Goal: Information Seeking & Learning: Learn about a topic

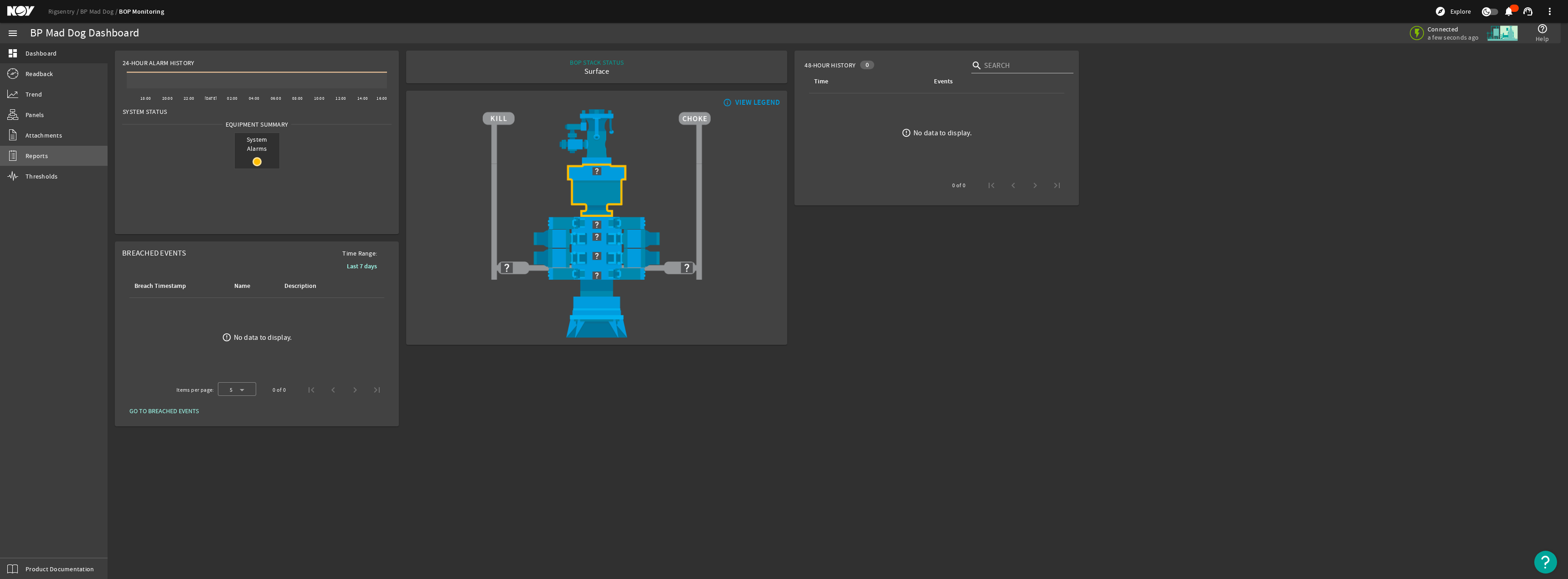
click at [30, 158] on span "Reports" at bounding box center [36, 155] width 23 height 9
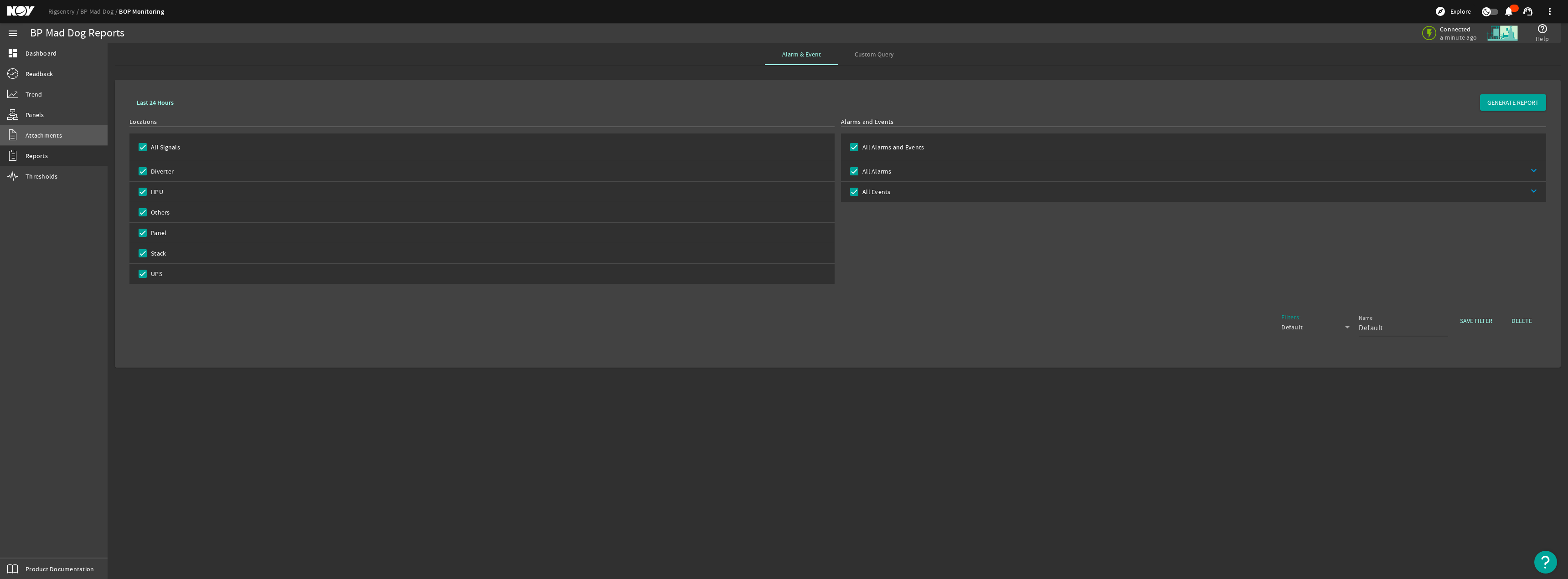
click at [49, 135] on span "Attachments" at bounding box center [43, 135] width 36 height 9
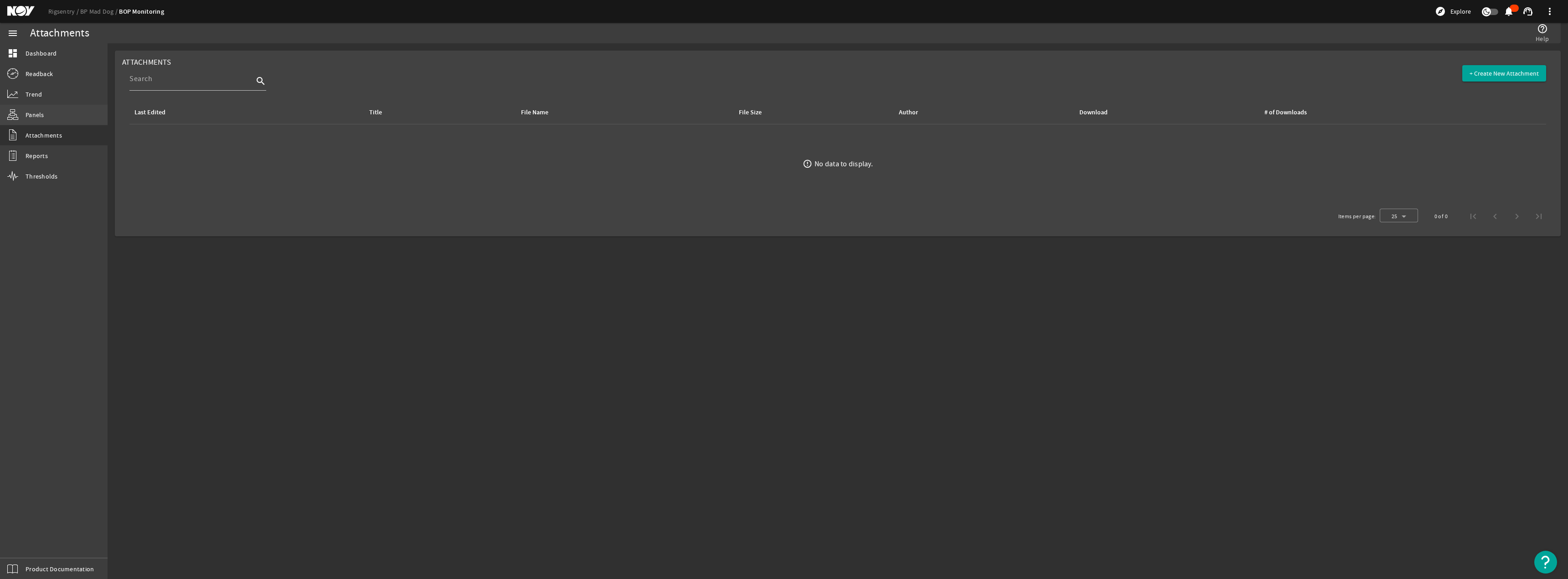
click at [50, 115] on link "Panels" at bounding box center [54, 115] width 108 height 20
click at [50, 98] on link "Trend" at bounding box center [54, 94] width 108 height 20
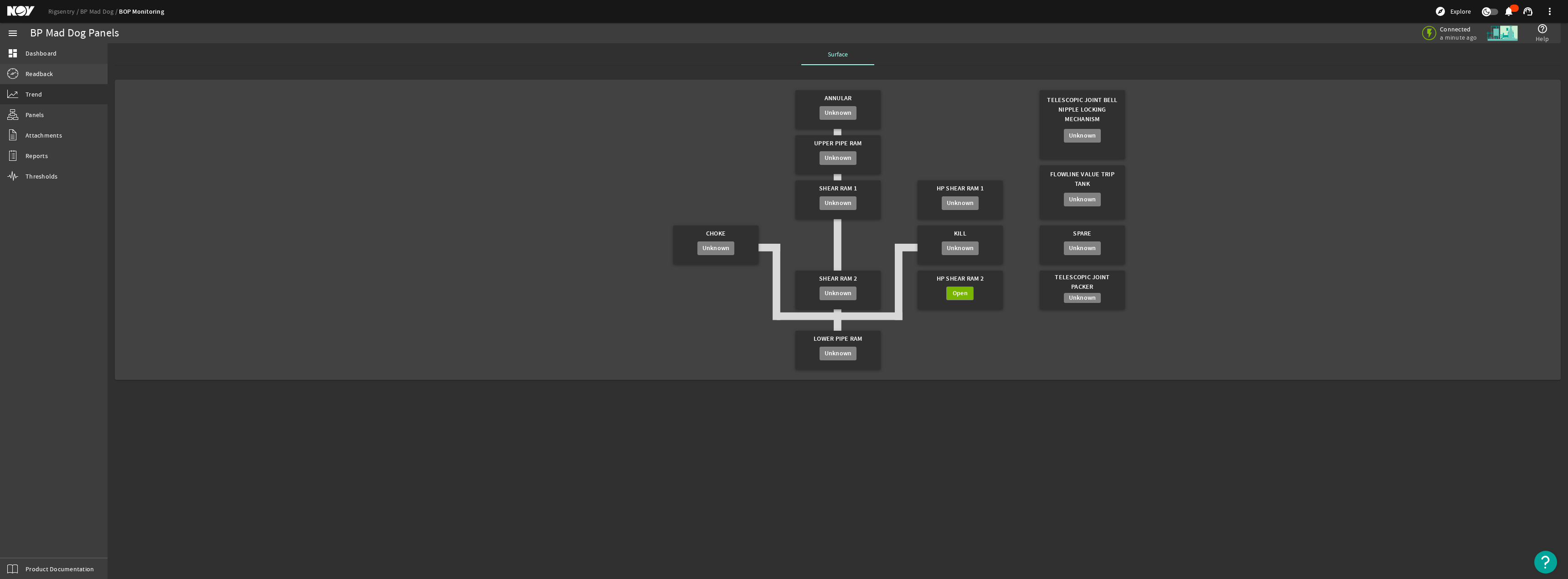
click at [67, 78] on link "Readback" at bounding box center [54, 73] width 108 height 20
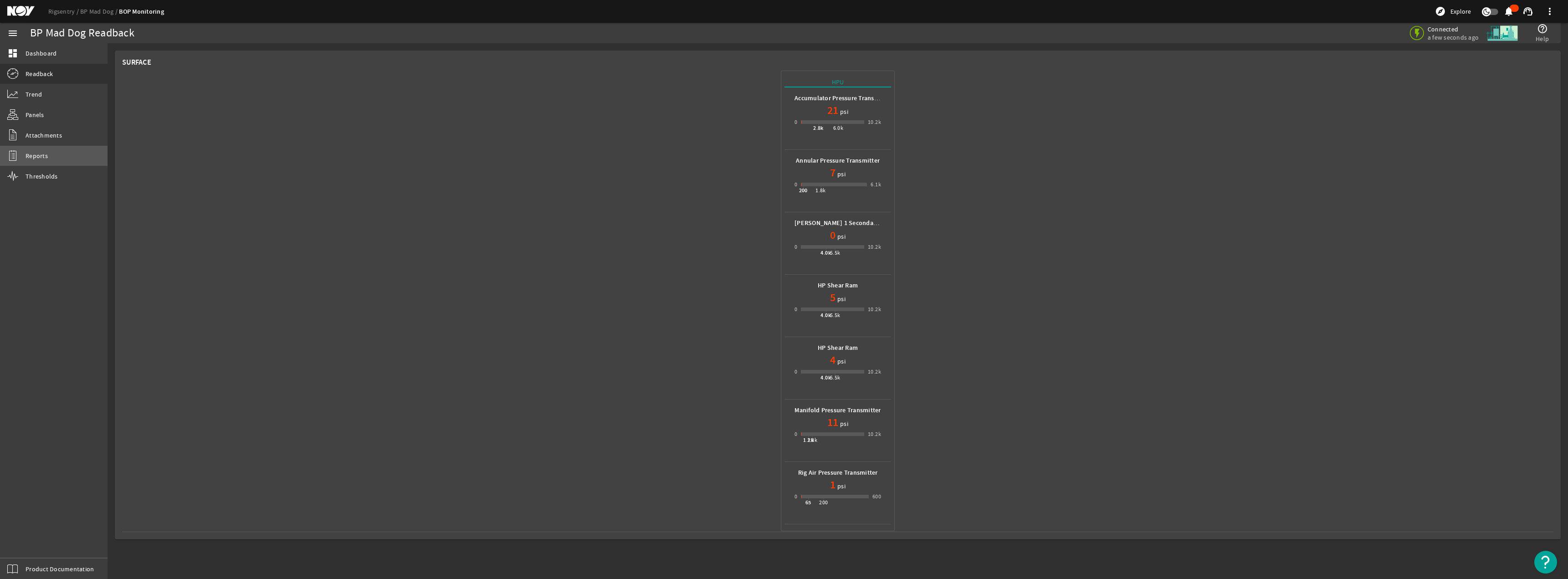
click at [70, 161] on link "Reports" at bounding box center [54, 155] width 108 height 20
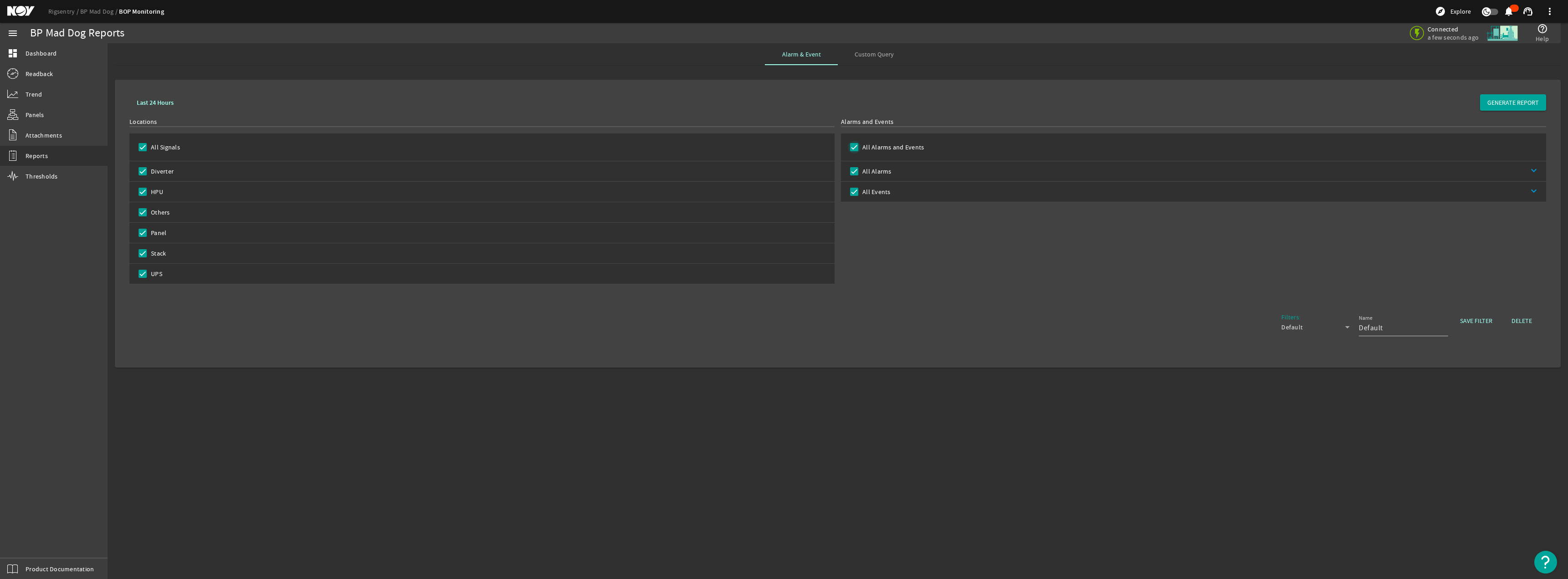
click at [783, 148] on input "All Alarms and Events" at bounding box center [854, 147] width 13 height 13
click at [137, 174] on input "Diverter" at bounding box center [142, 171] width 13 height 13
click at [139, 194] on input "HPU" at bounding box center [142, 192] width 13 height 13
click at [140, 212] on input "Others" at bounding box center [142, 212] width 13 height 13
click at [142, 225] on mat-checkbox "Panel" at bounding box center [148, 232] width 37 height 20
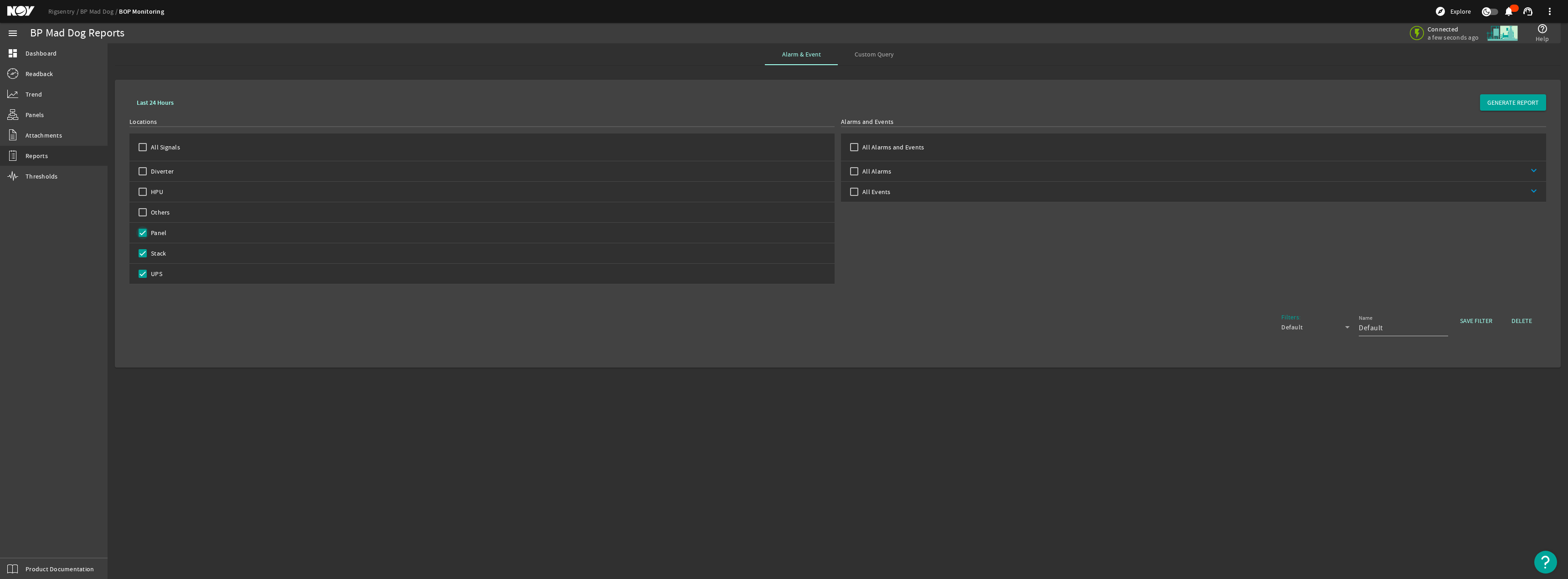
click at [142, 234] on input "Panel" at bounding box center [142, 233] width 13 height 13
click at [140, 275] on input "UPS" at bounding box center [142, 273] width 13 height 13
click at [783, 103] on span "GENERATE REPORT" at bounding box center [1513, 102] width 52 height 9
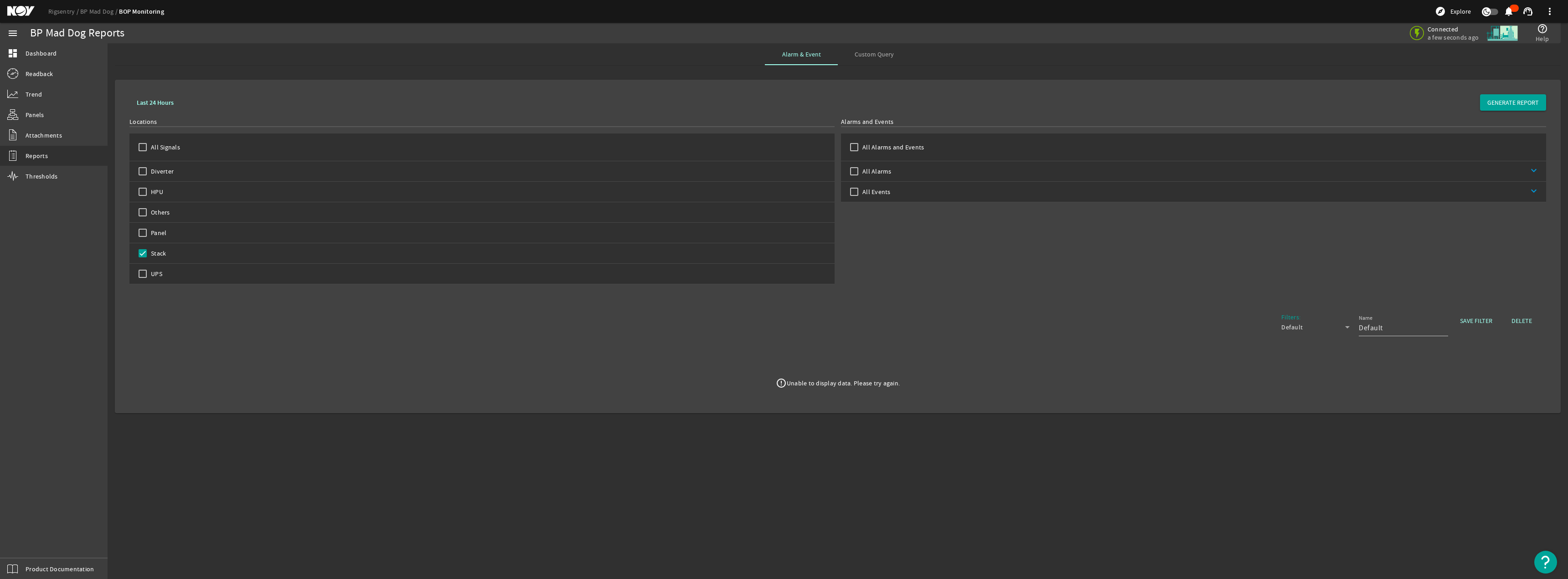
click at [783, 54] on span "Custom Query" at bounding box center [874, 54] width 39 height 6
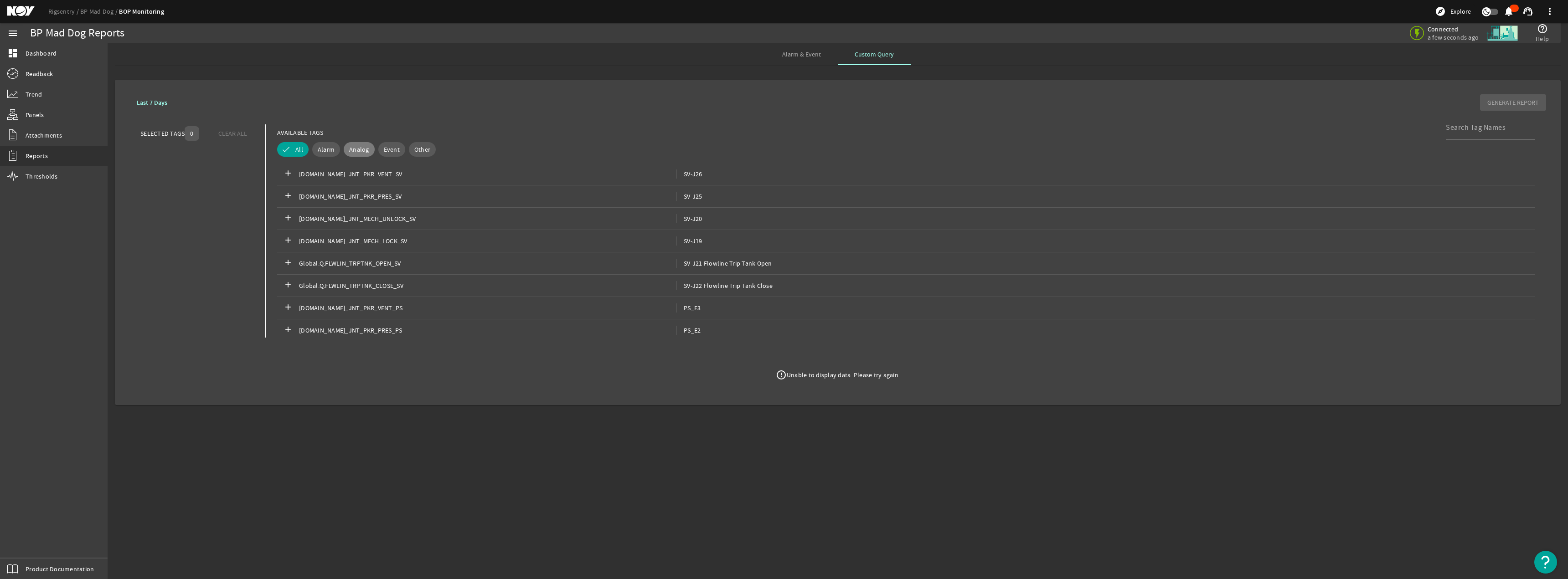
click at [354, 153] on span "Analog" at bounding box center [359, 149] width 20 height 9
click at [355, 152] on span "Analog" at bounding box center [359, 149] width 20 height 9
click at [284, 260] on mat-icon "add" at bounding box center [288, 262] width 11 height 11
click at [286, 285] on mat-icon "add" at bounding box center [288, 285] width 11 height 11
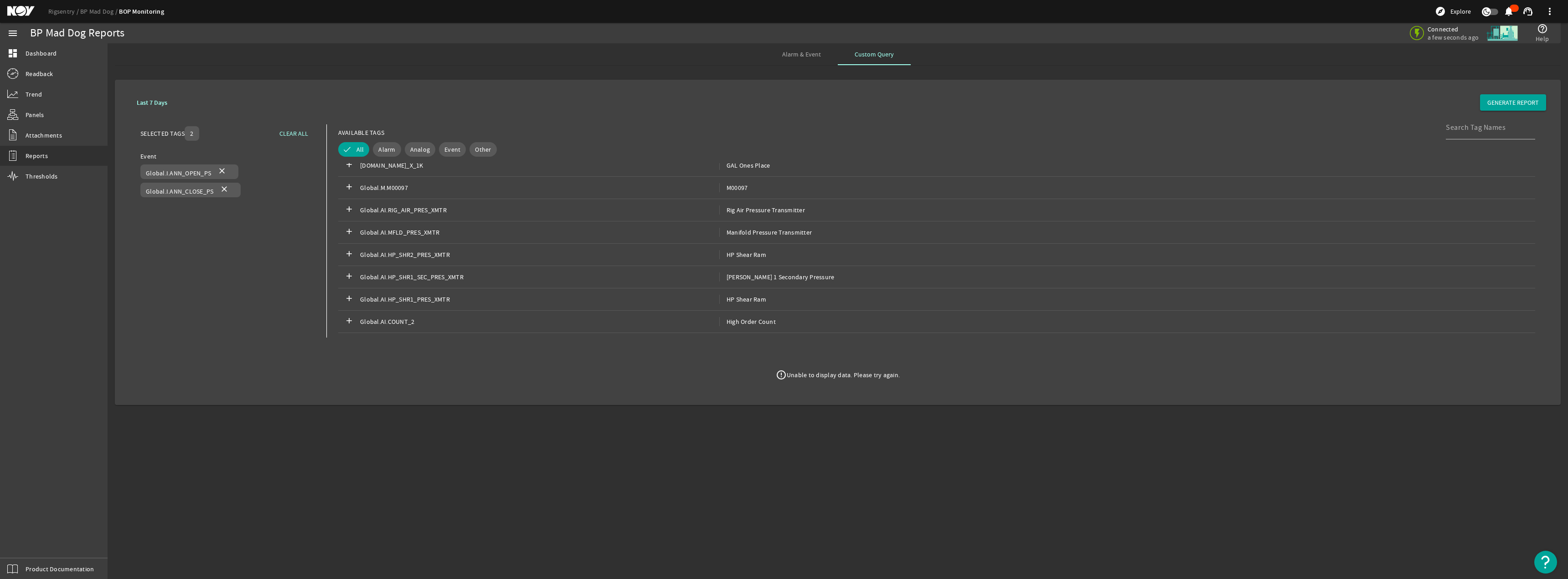
scroll to position [3450, 0]
click at [346, 204] on mat-icon "add" at bounding box center [349, 204] width 11 height 11
click at [783, 103] on span "GENERATE REPORT" at bounding box center [1513, 102] width 52 height 9
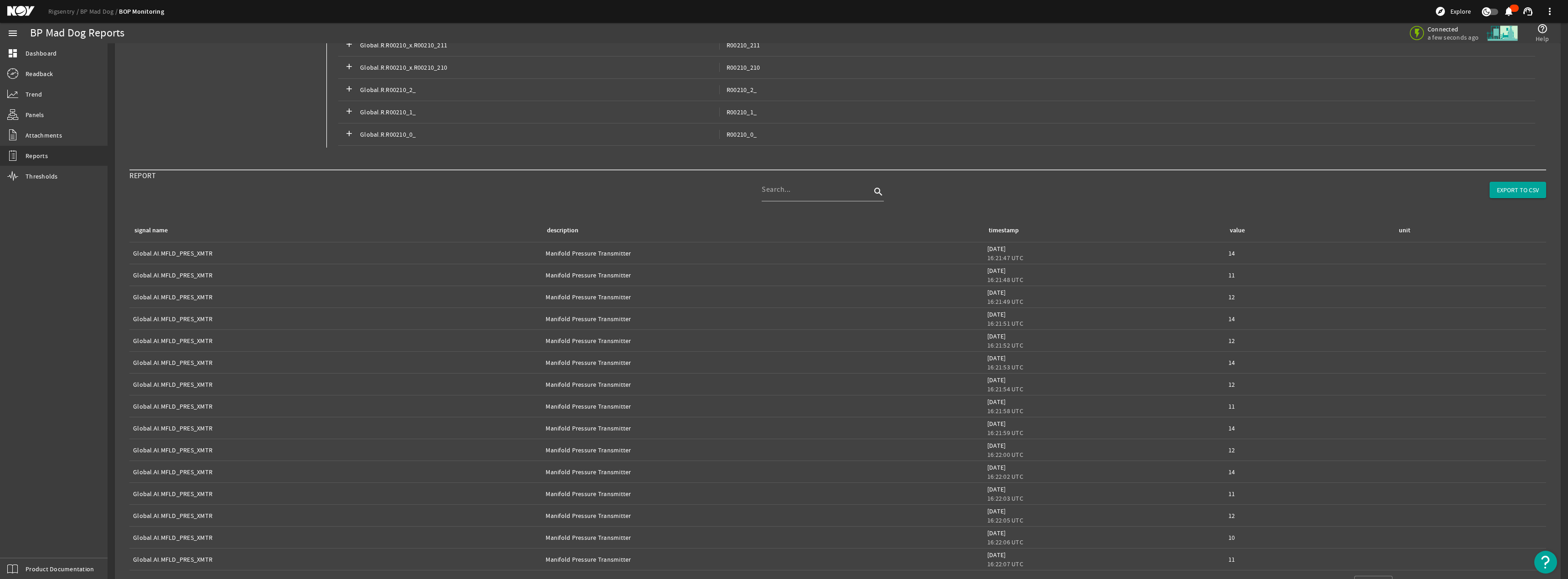
scroll to position [221, 0]
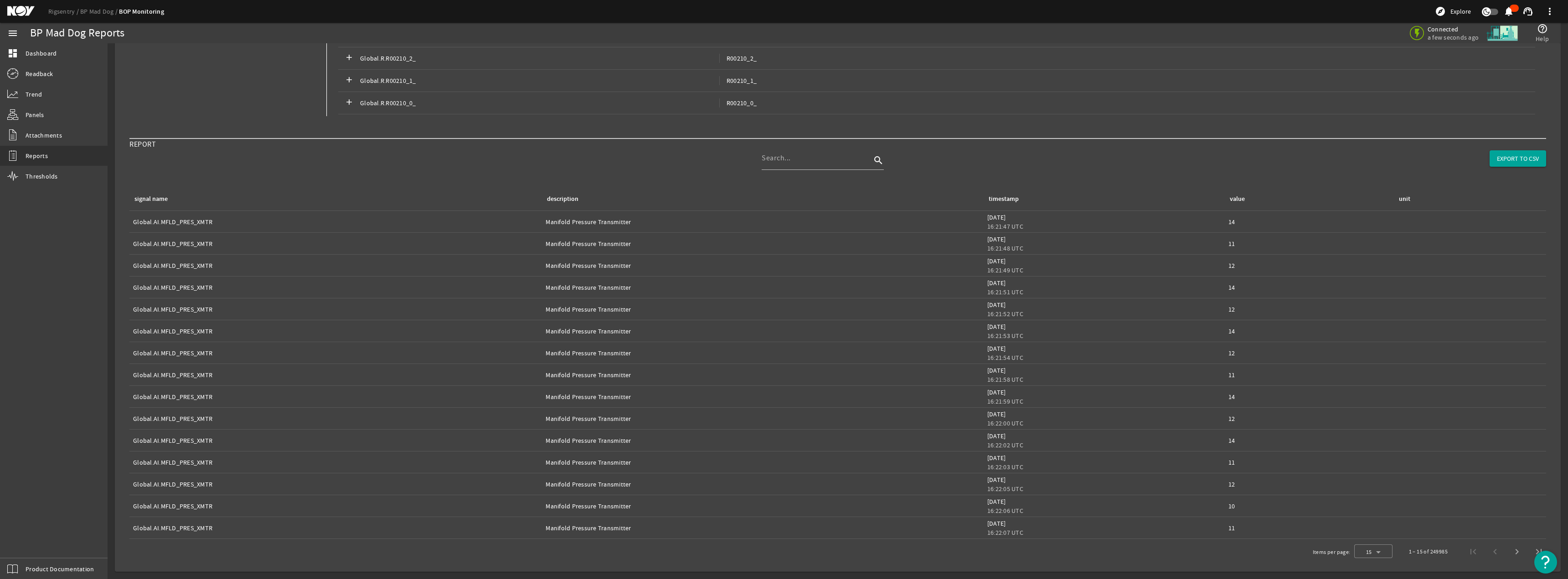
drag, startPoint x: 1420, startPoint y: 553, endPoint x: 1450, endPoint y: 556, distance: 30.1
click at [783, 556] on div "1 – 15 of 249985" at bounding box center [1474, 552] width 152 height 22
click at [783, 158] on span "EXPORT TO CSV" at bounding box center [1518, 158] width 42 height 9
click at [783, 164] on div "REPORT search EXPORT TO CSV" at bounding box center [838, 163] width 1417 height 49
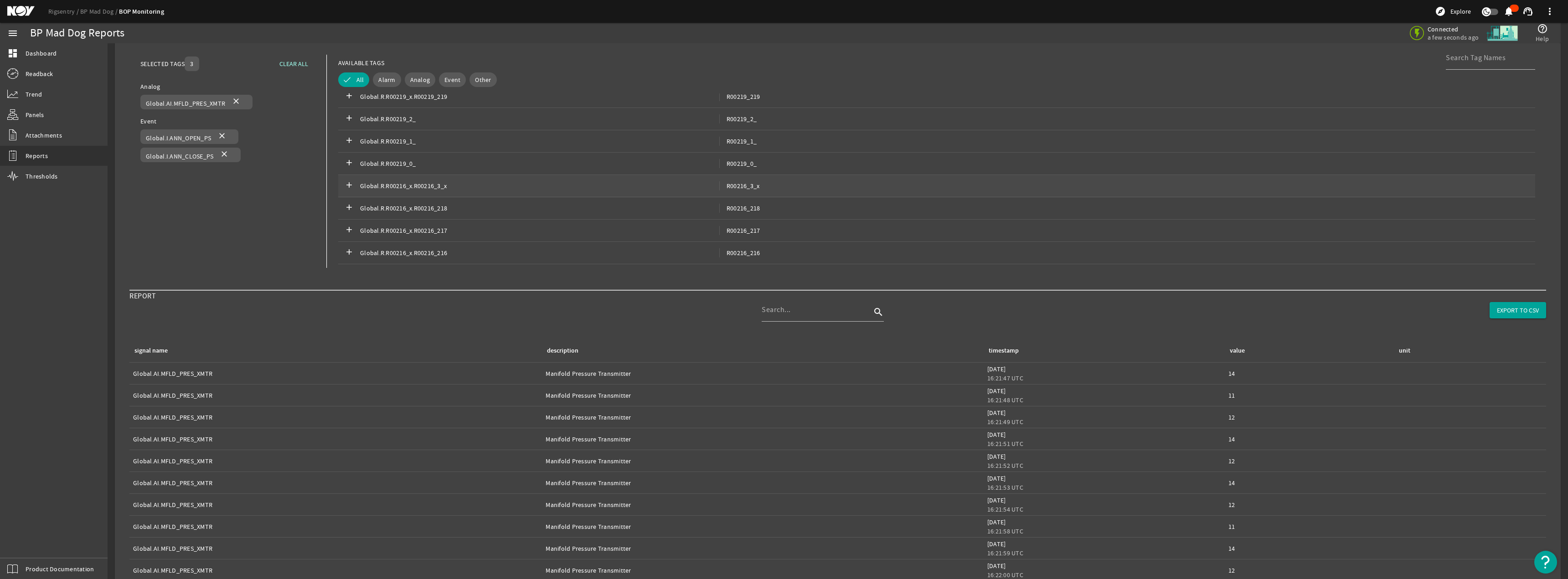
scroll to position [4243, 0]
click at [236, 101] on mat-icon "close" at bounding box center [236, 102] width 11 height 11
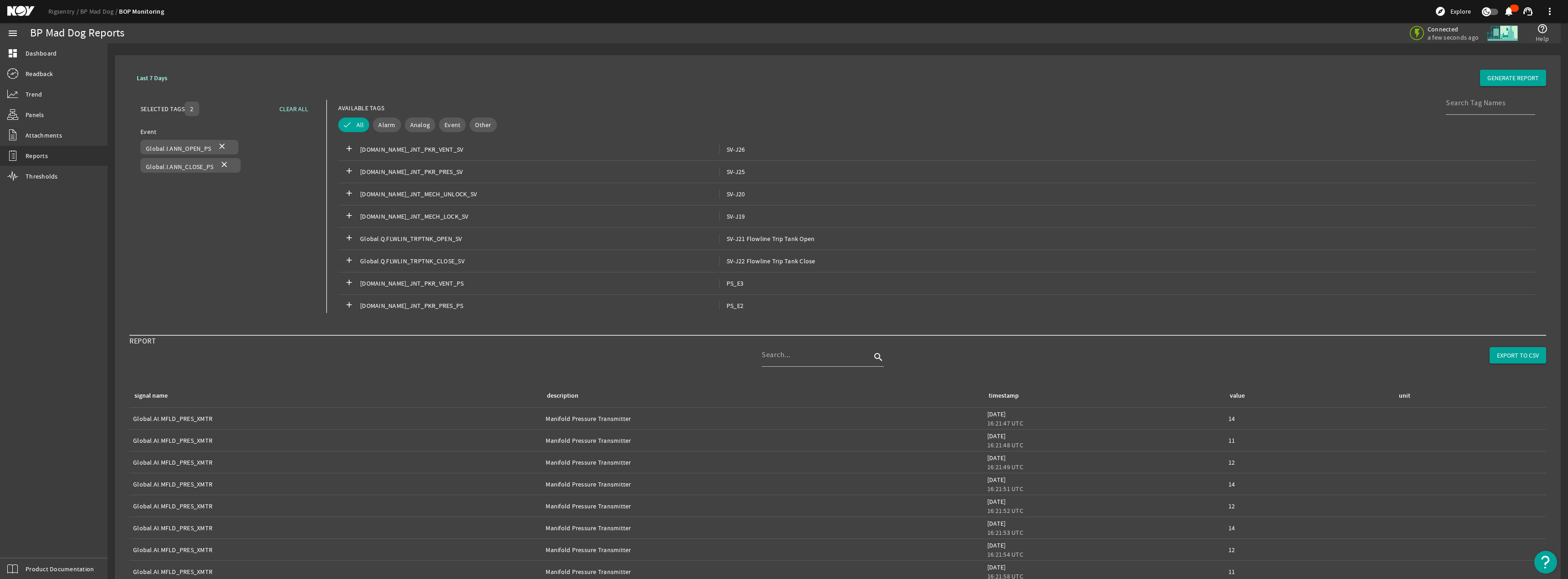
scroll to position [0, 0]
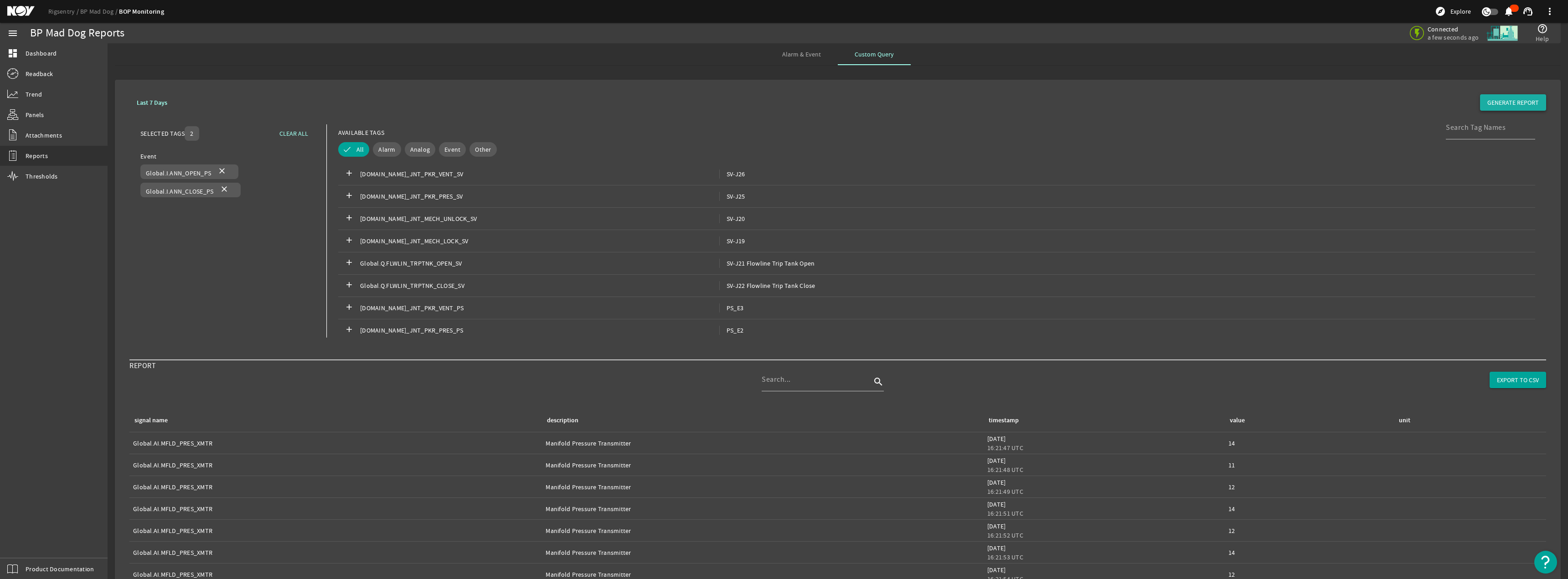
click at [783, 94] on span at bounding box center [1513, 102] width 66 height 22
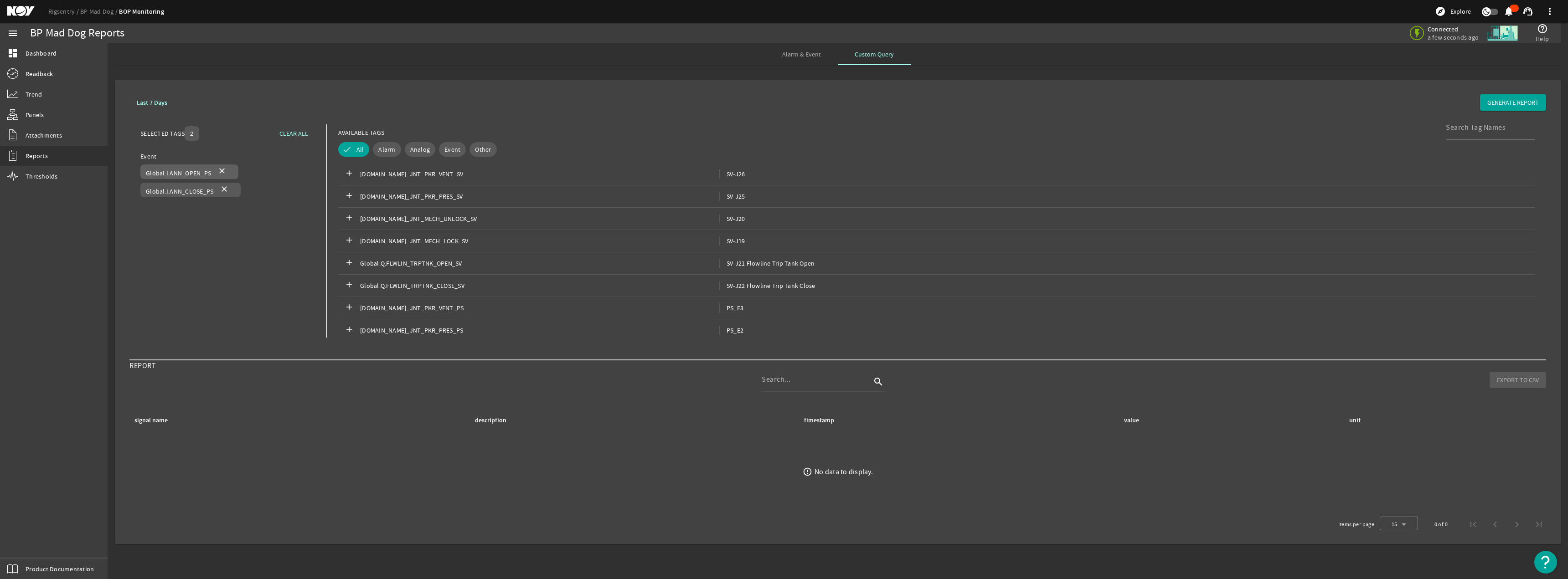
click at [221, 170] on mat-icon "close" at bounding box center [222, 172] width 11 height 11
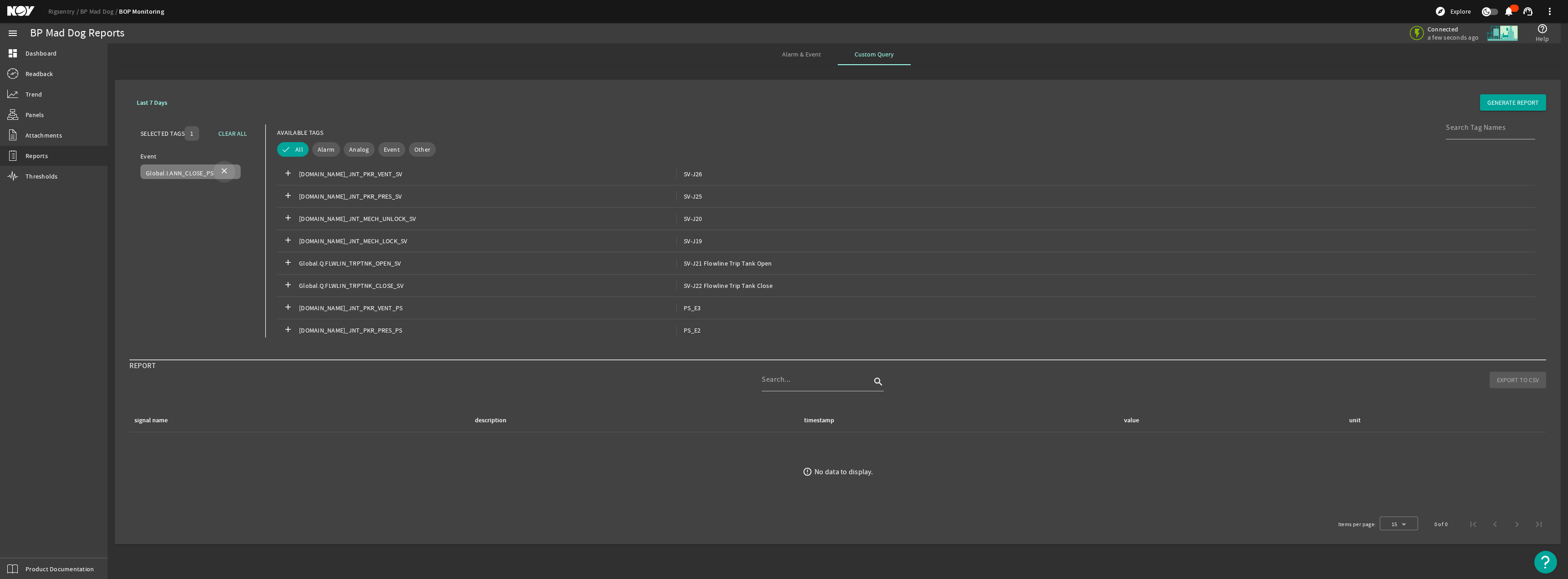
click at [224, 168] on mat-icon "close" at bounding box center [224, 172] width 11 height 11
click at [783, 129] on input at bounding box center [1486, 128] width 82 height 11
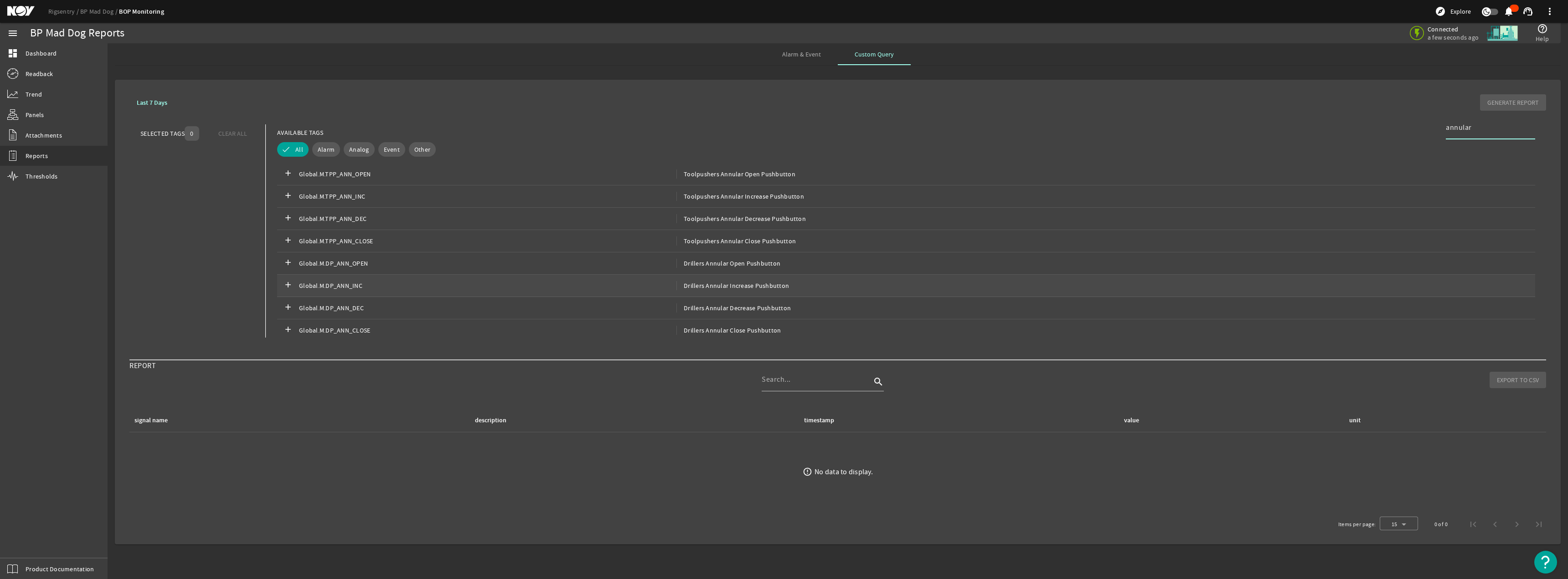
scroll to position [152, 0]
type input "annular"
click at [287, 243] on mat-icon "add" at bounding box center [288, 246] width 11 height 11
click at [287, 268] on mat-icon "add" at bounding box center [288, 268] width 11 height 11
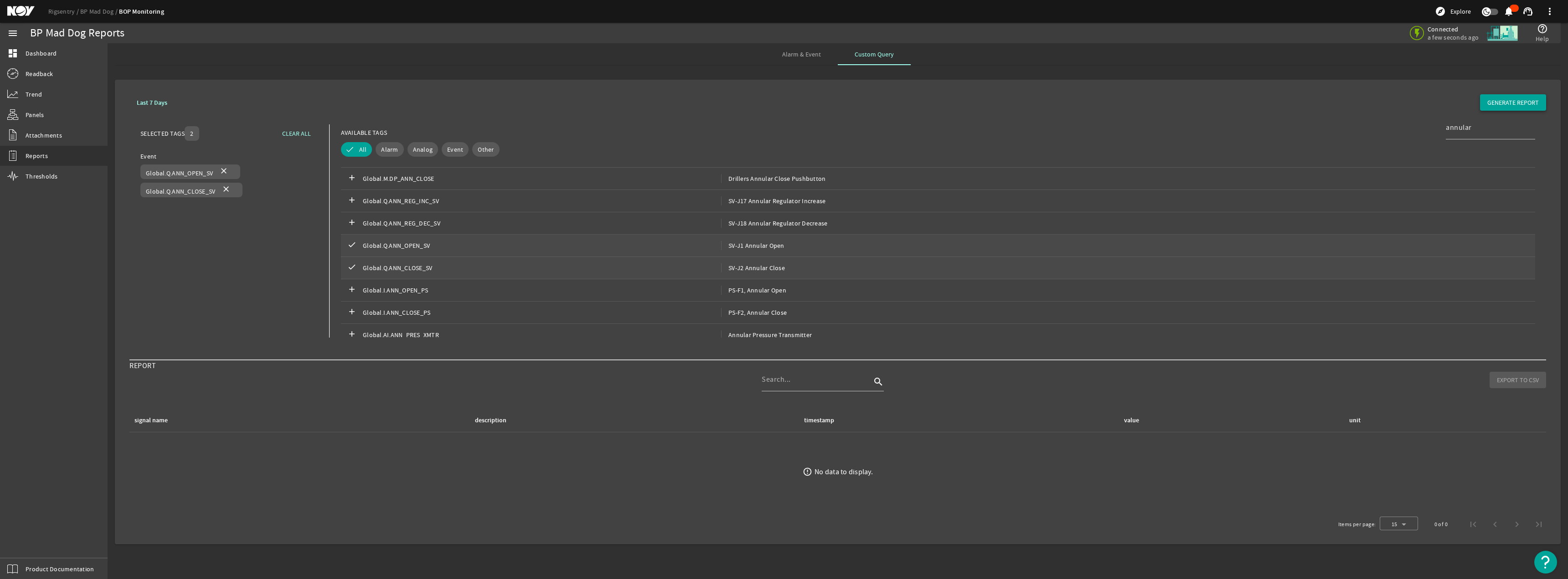
click at [783, 103] on span "GENERATE REPORT" at bounding box center [1513, 102] width 52 height 9
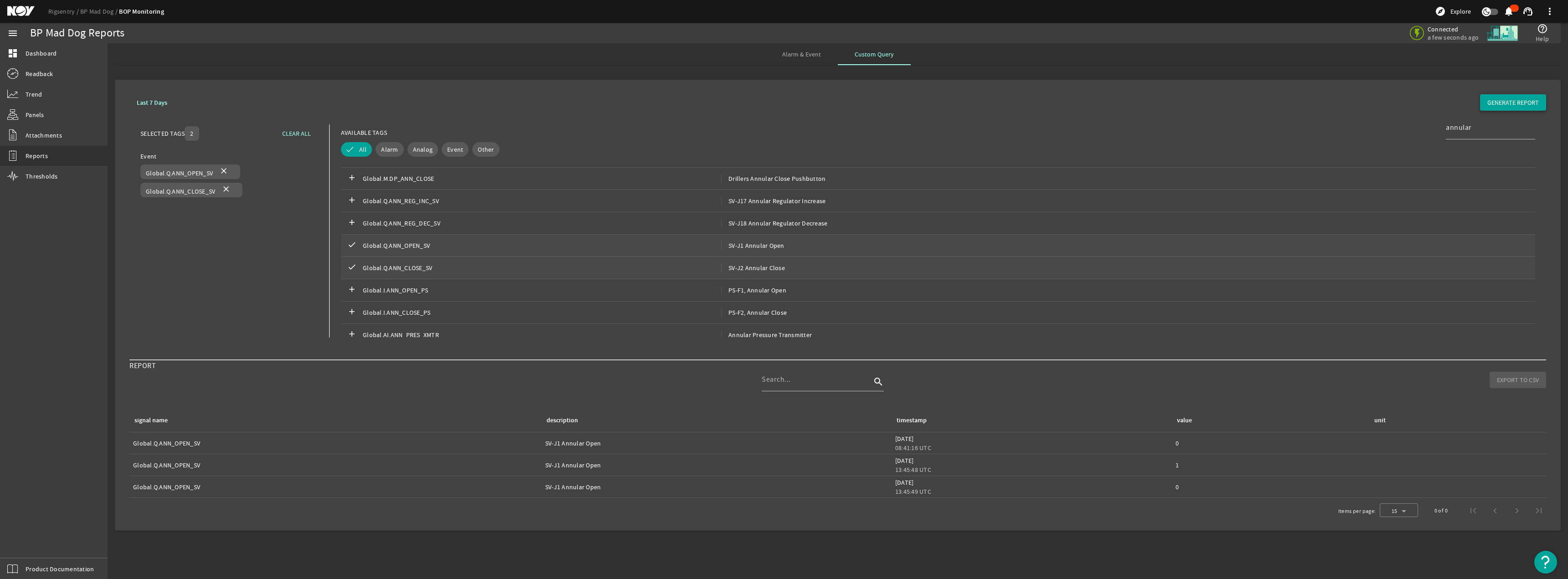
click at [783, 104] on span "GENERATE REPORT" at bounding box center [1513, 102] width 52 height 9
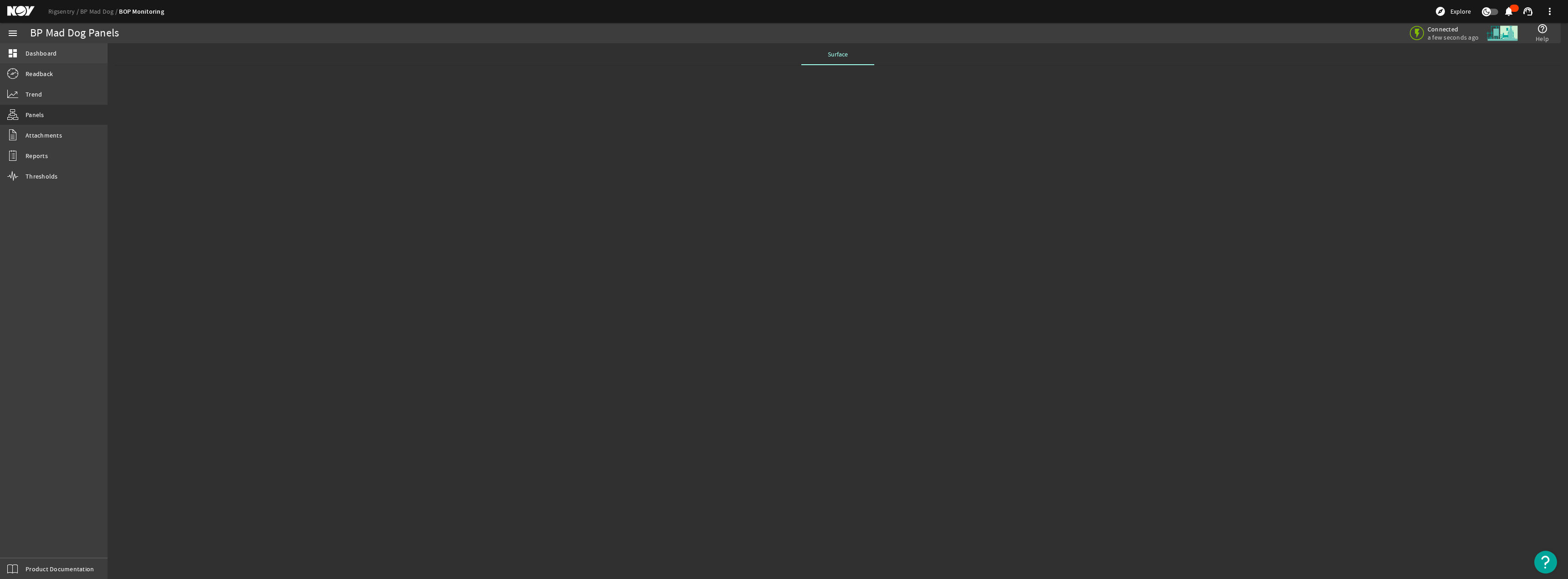
click at [48, 54] on span "Dashboard" at bounding box center [41, 53] width 31 height 9
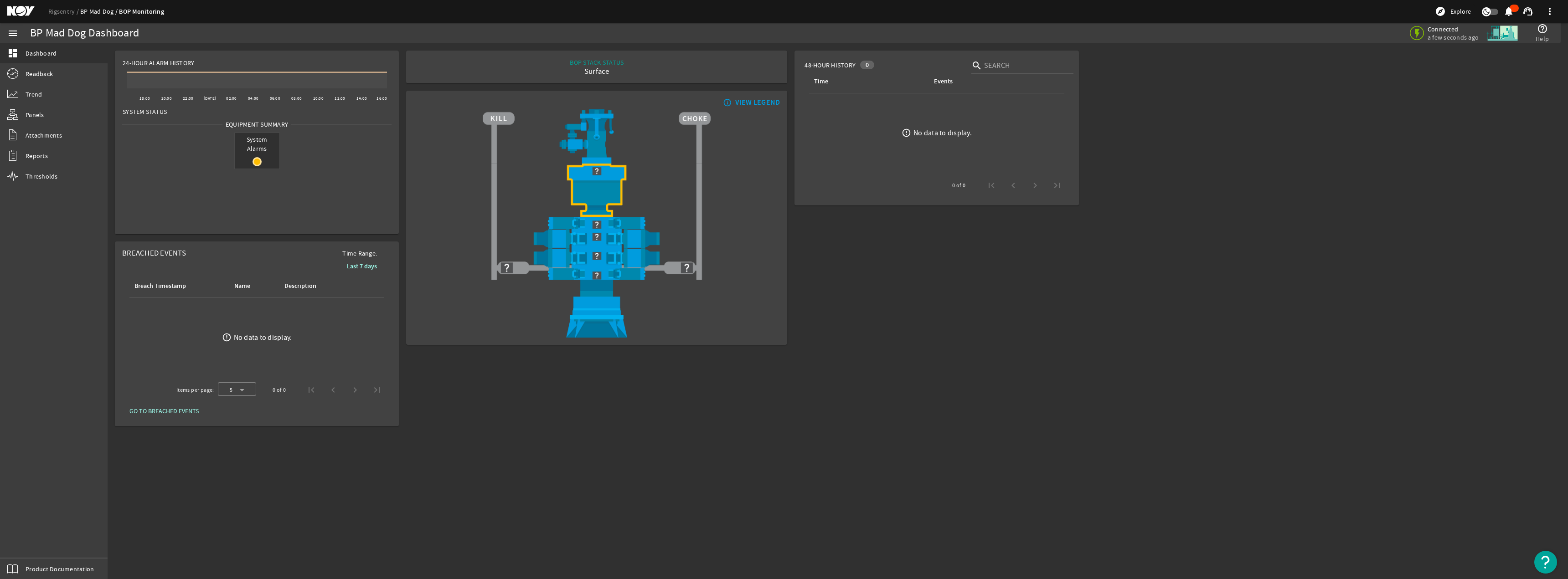
click at [102, 12] on link "BP Mad Dog" at bounding box center [100, 12] width 38 height 8
click at [70, 12] on link "Rigsentry" at bounding box center [64, 12] width 32 height 8
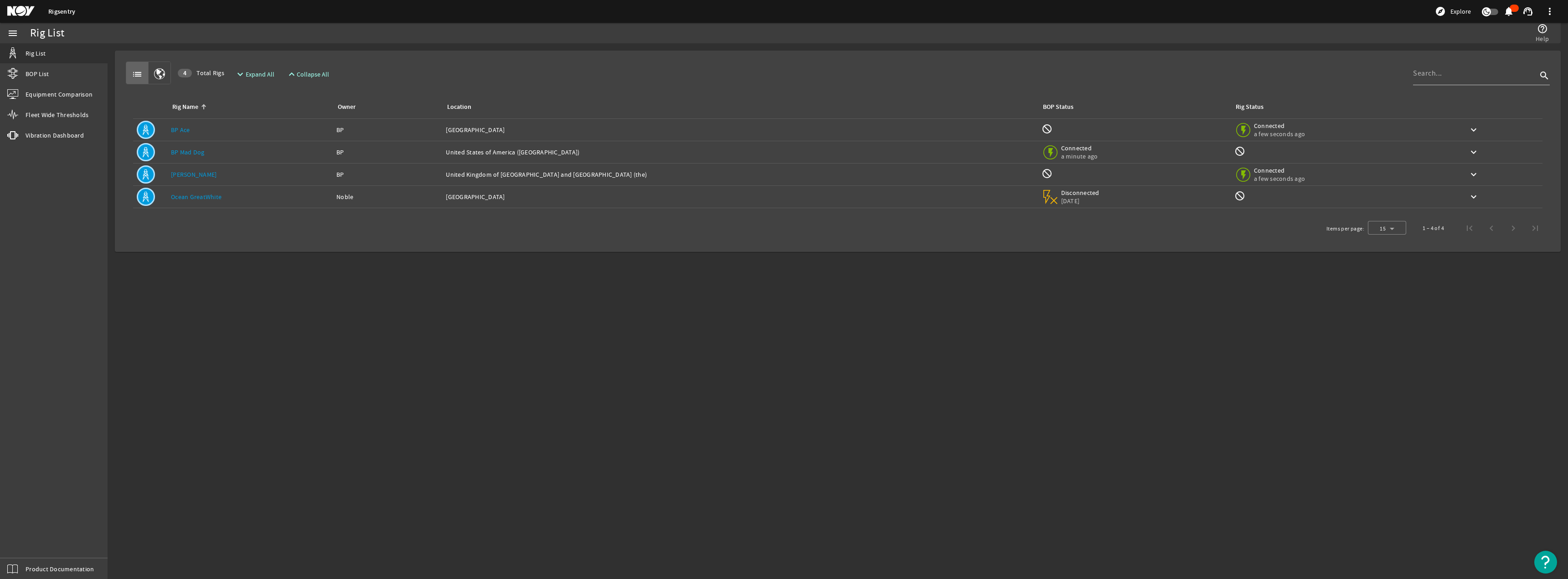
click at [196, 200] on link "Ocean GreatWhite" at bounding box center [197, 197] width 51 height 8
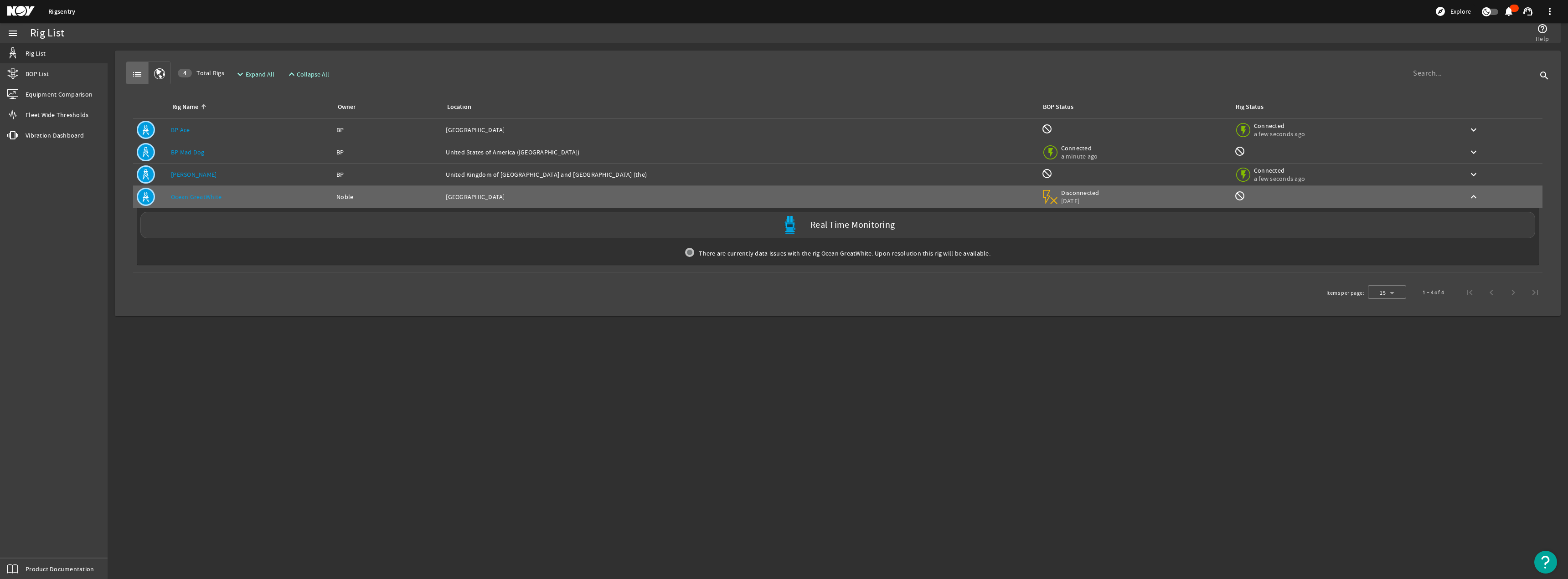
click at [186, 178] on link "[PERSON_NAME]" at bounding box center [194, 174] width 45 height 8
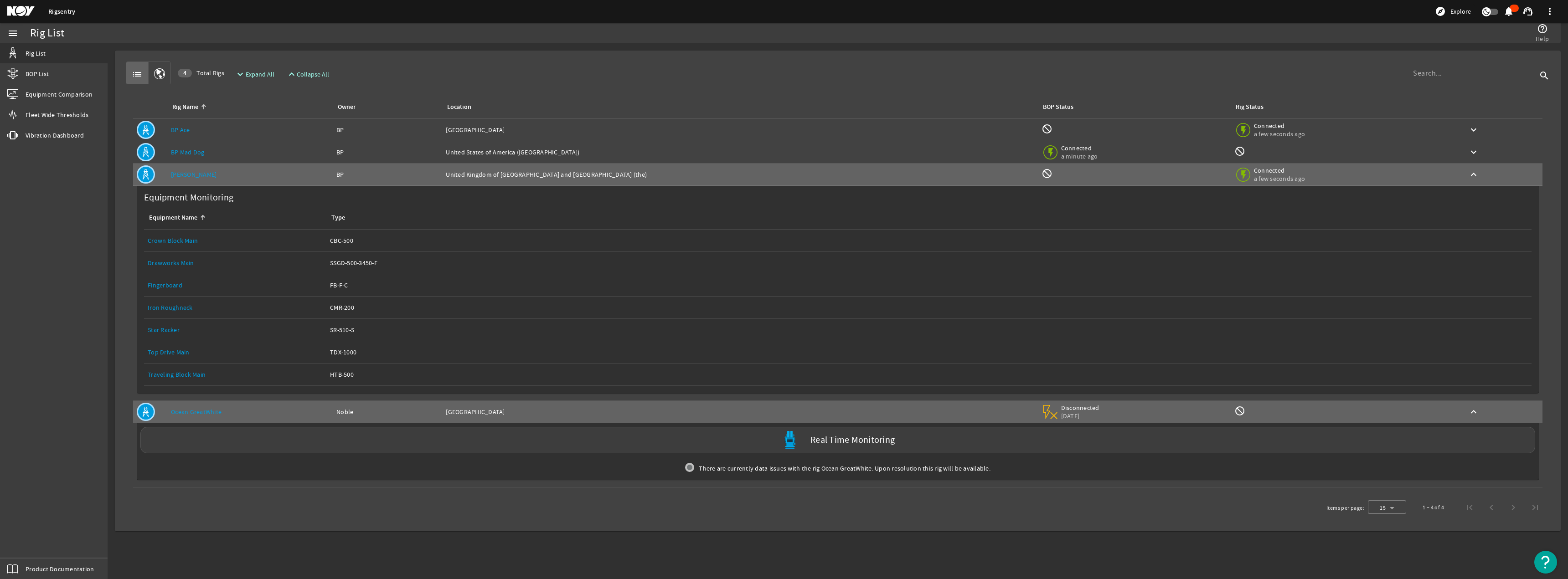
click at [183, 133] on link "BP Ace" at bounding box center [181, 130] width 19 height 8
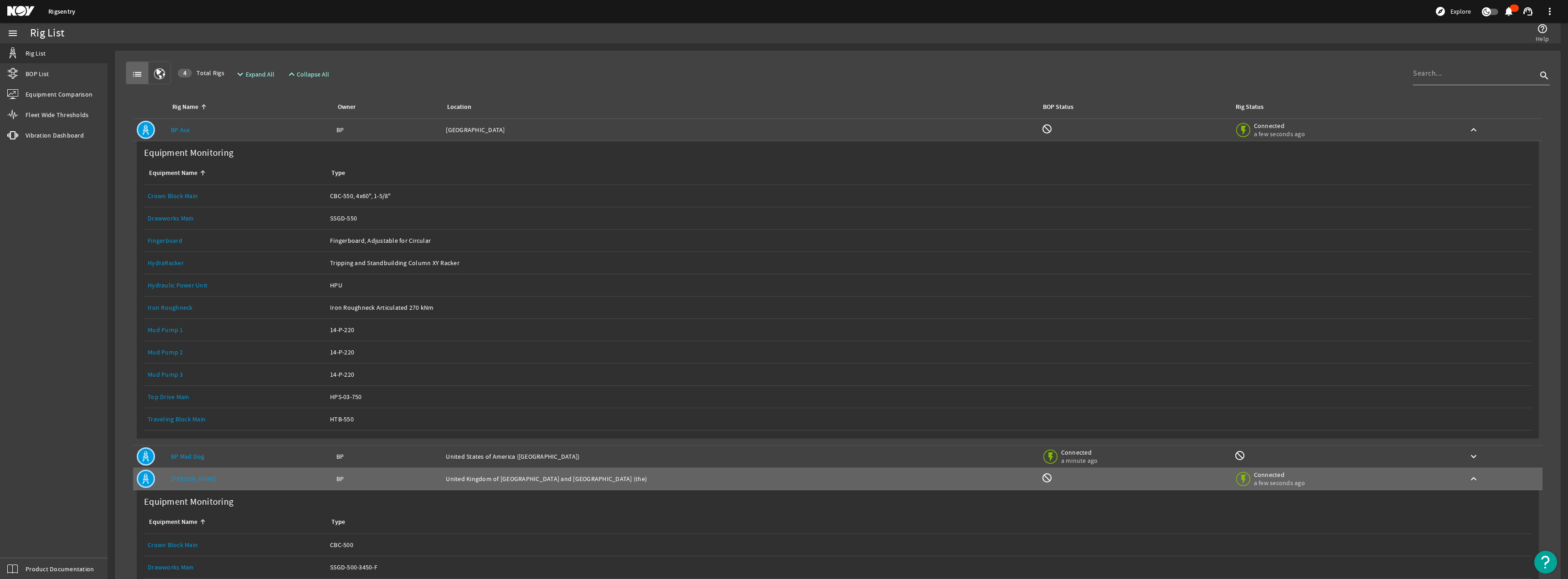
click at [188, 133] on link "BP Ace" at bounding box center [181, 130] width 19 height 8
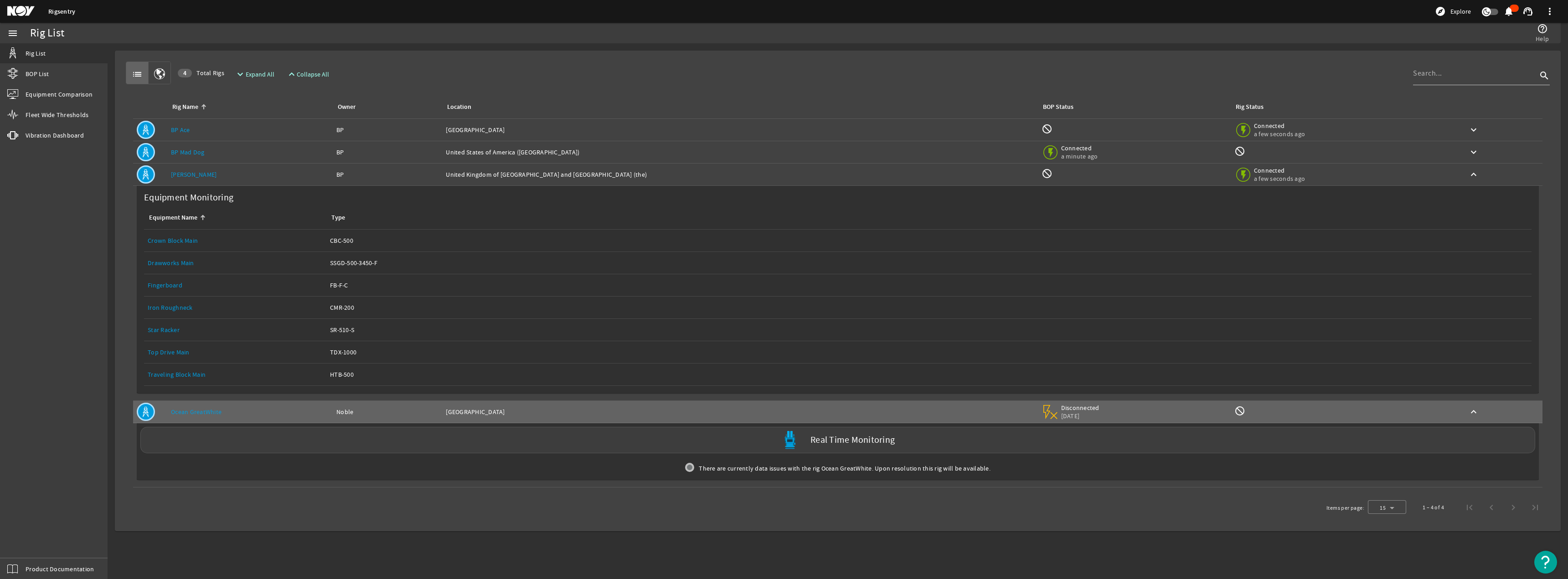
click at [189, 172] on link "[PERSON_NAME]" at bounding box center [194, 174] width 45 height 8
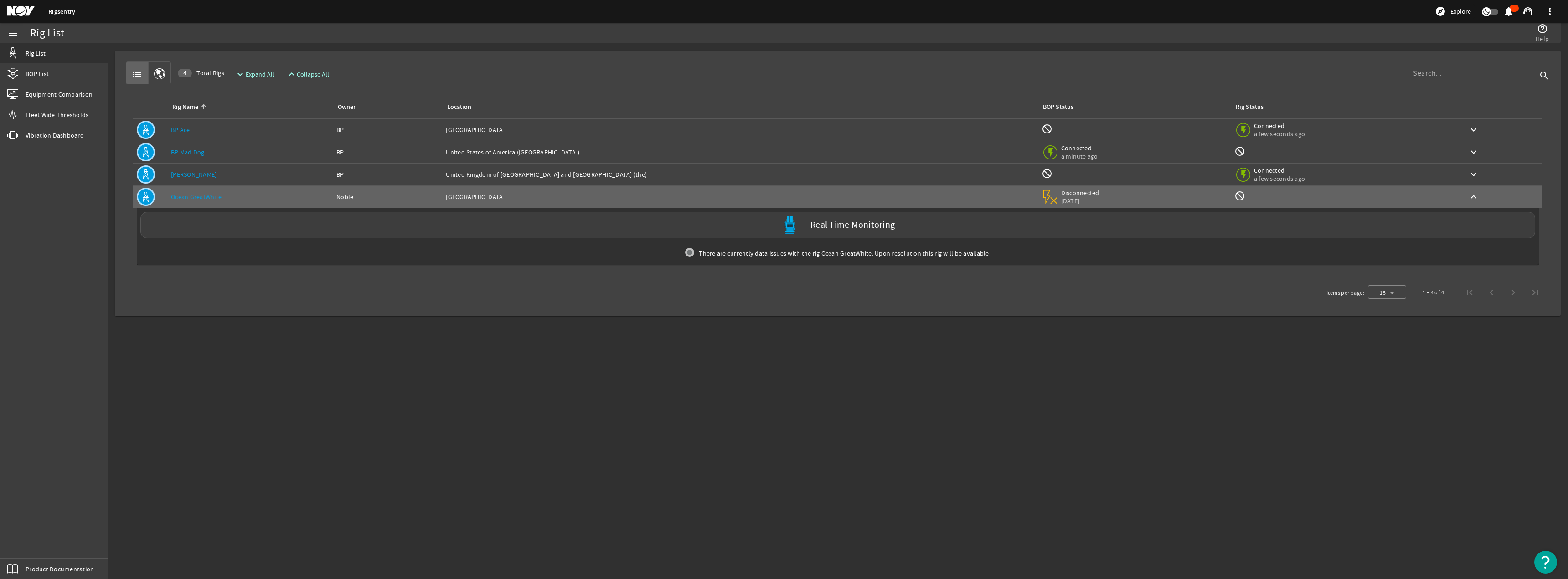
click at [190, 147] on td "Rig Name: BP Mad Dog" at bounding box center [249, 152] width 166 height 23
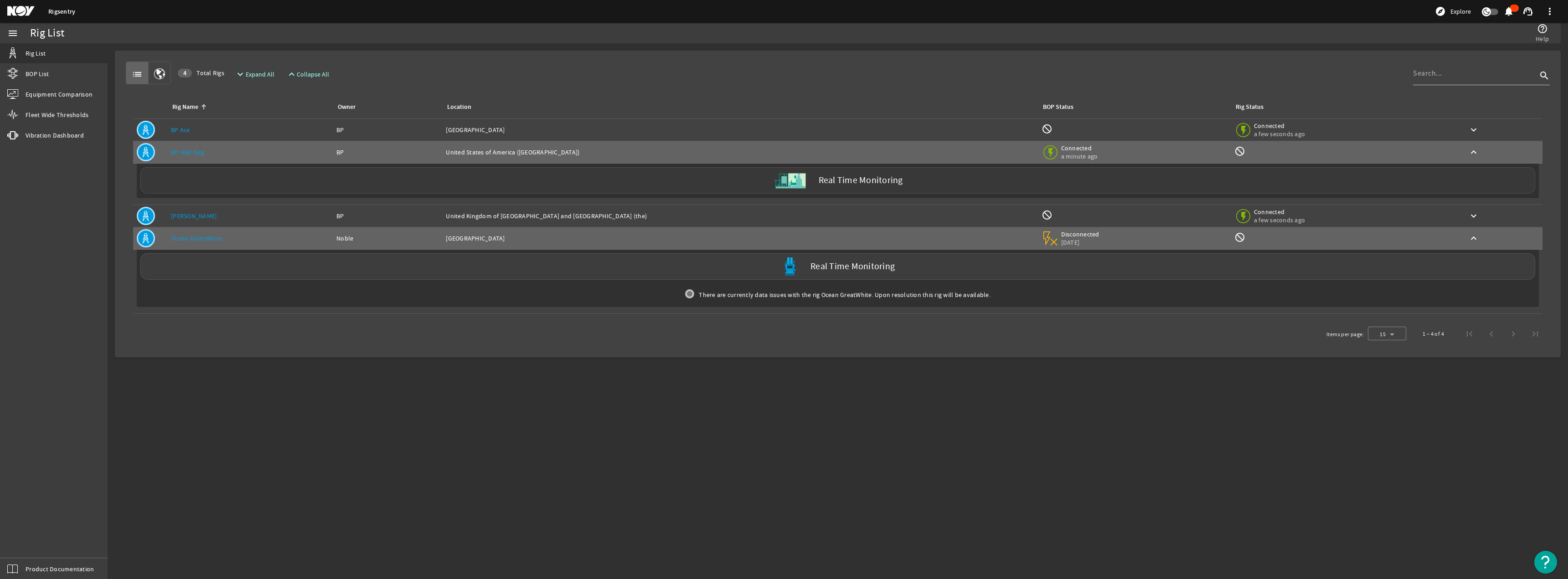
click at [783, 183] on label "Real Time Monitoring" at bounding box center [860, 181] width 85 height 10
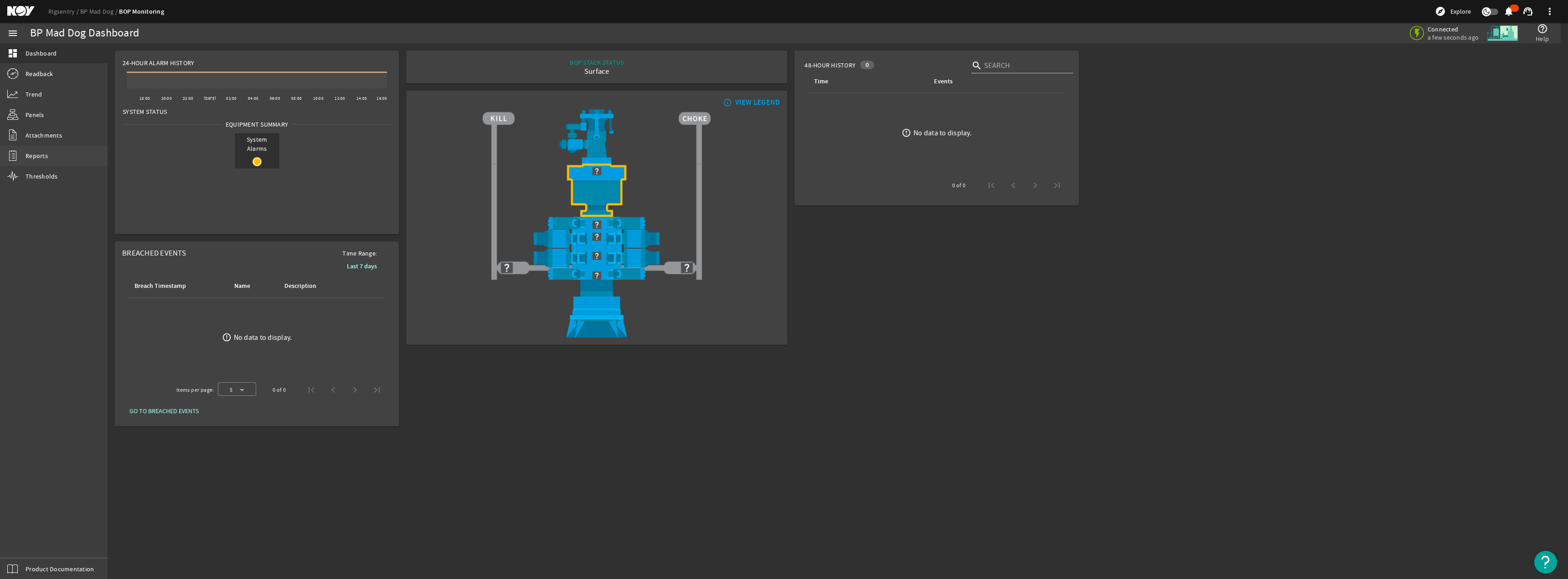
click at [40, 159] on span "Reports" at bounding box center [36, 155] width 23 height 9
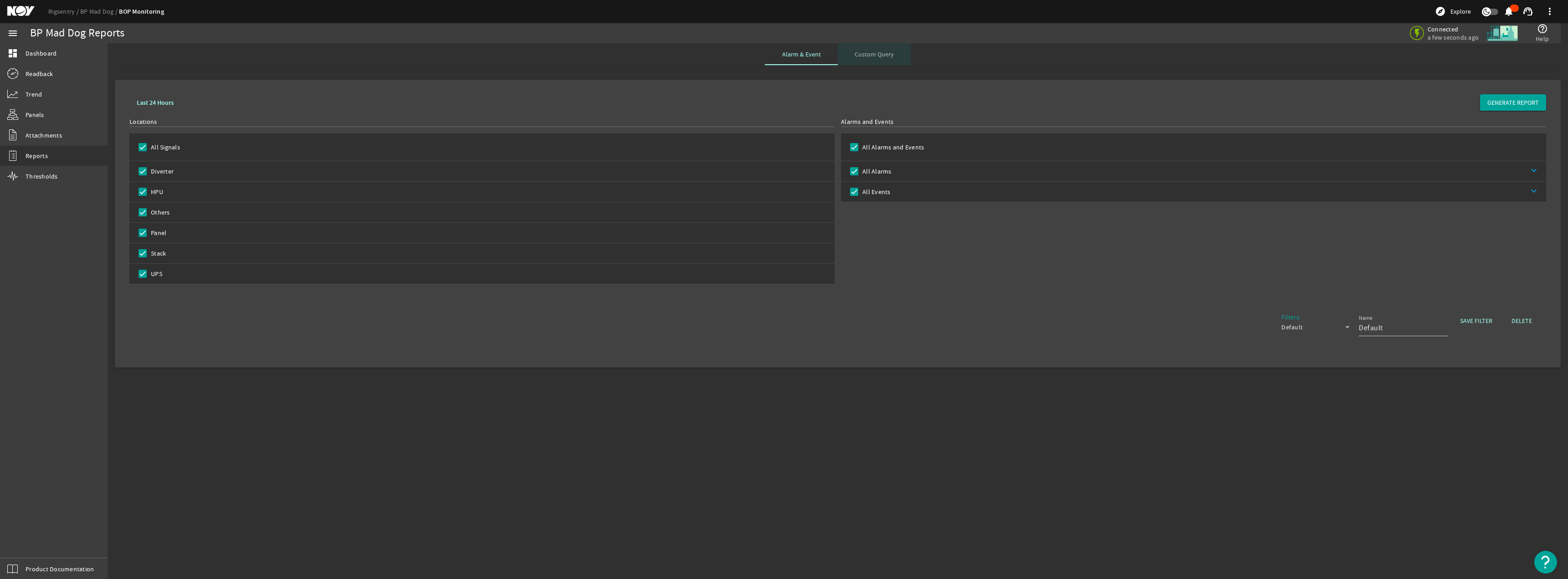
click at [783, 54] on span "Custom Query" at bounding box center [874, 54] width 39 height 6
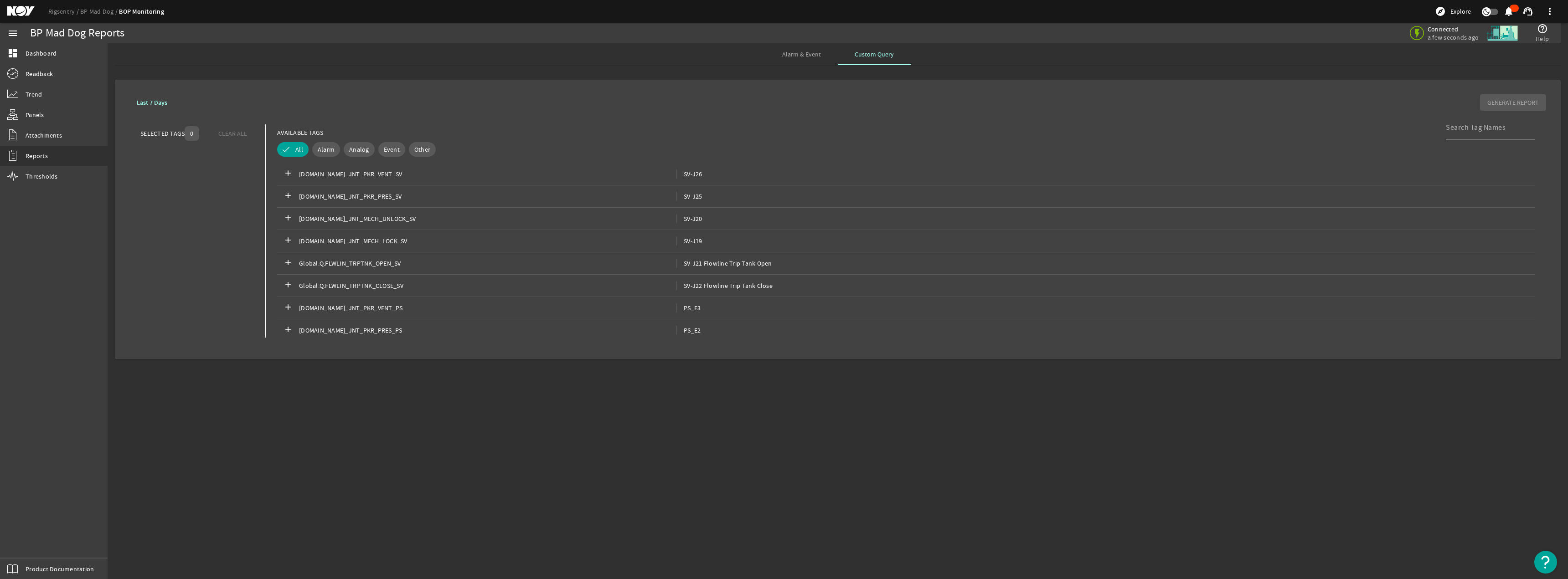
click at [783, 130] on input at bounding box center [1486, 128] width 82 height 11
click at [783, 127] on input at bounding box center [1486, 128] width 82 height 11
type input "annular"
click at [58, 60] on link "dashboard Dashboard" at bounding box center [54, 53] width 108 height 20
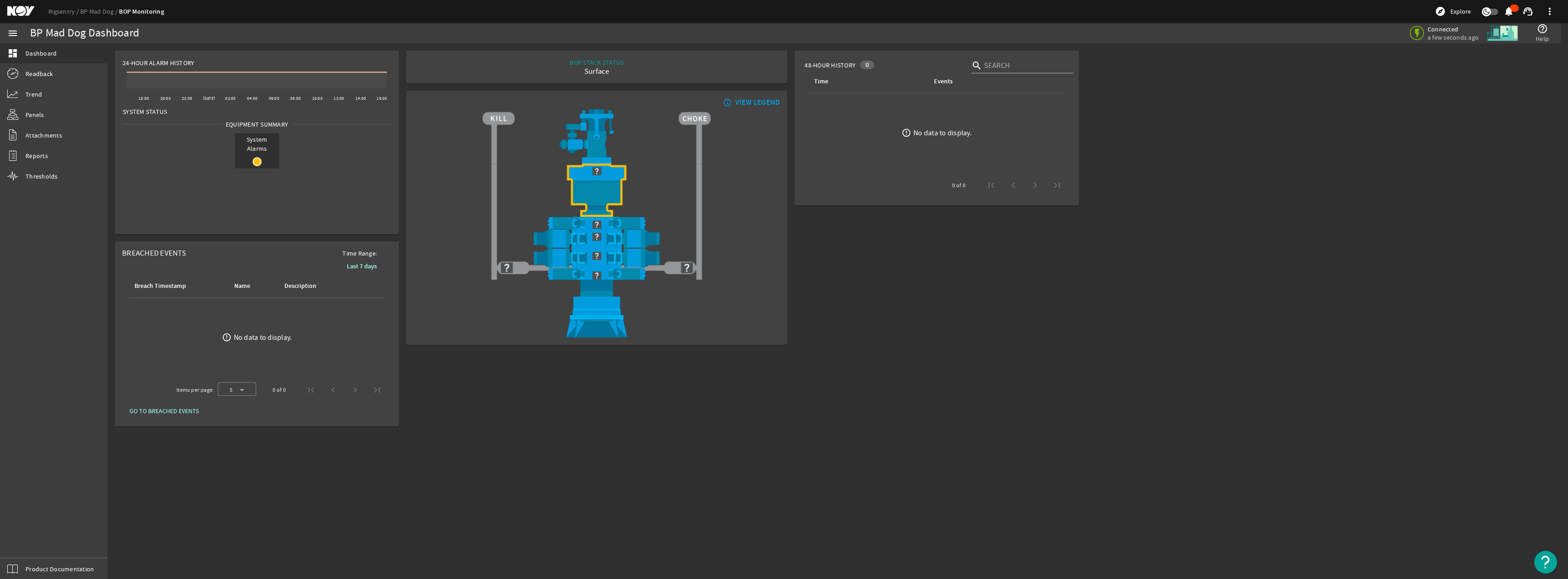
click at [587, 185] on img at bounding box center [597, 190] width 228 height 54
click at [599, 188] on img at bounding box center [597, 190] width 228 height 54
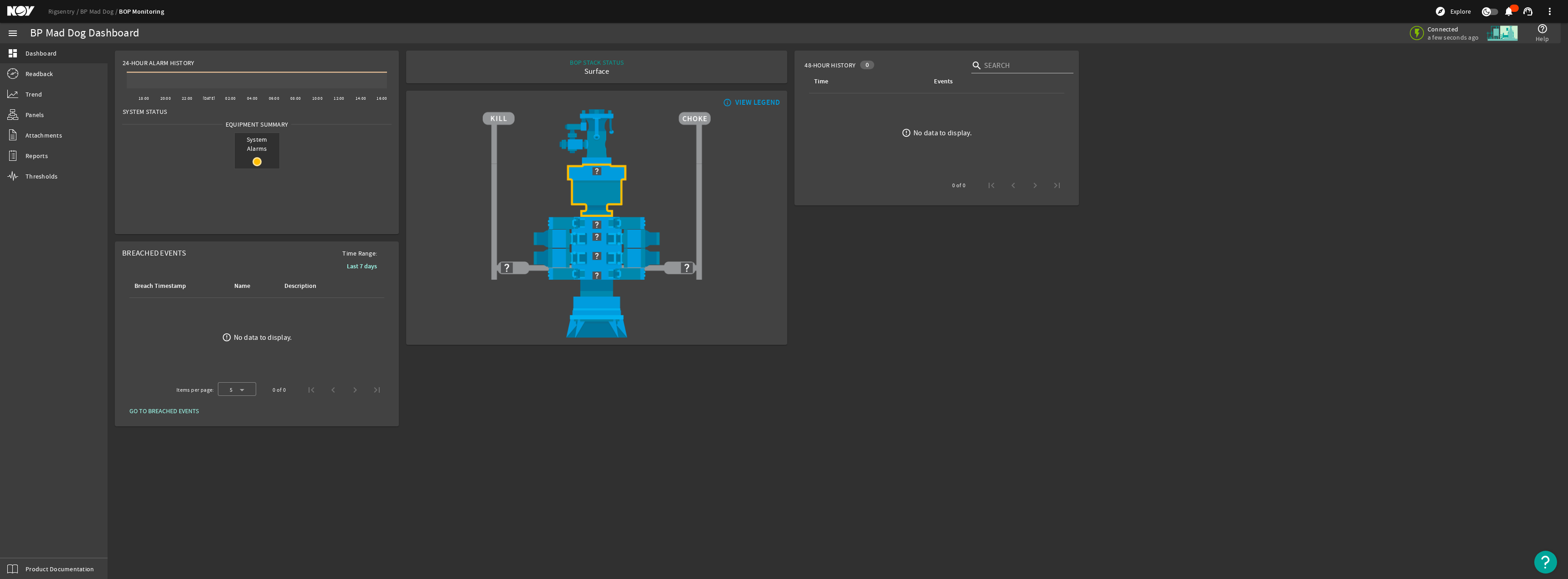
click at [599, 188] on img at bounding box center [597, 190] width 228 height 54
click at [595, 225] on img at bounding box center [597, 225] width 228 height 15
click at [611, 234] on img at bounding box center [597, 237] width 228 height 15
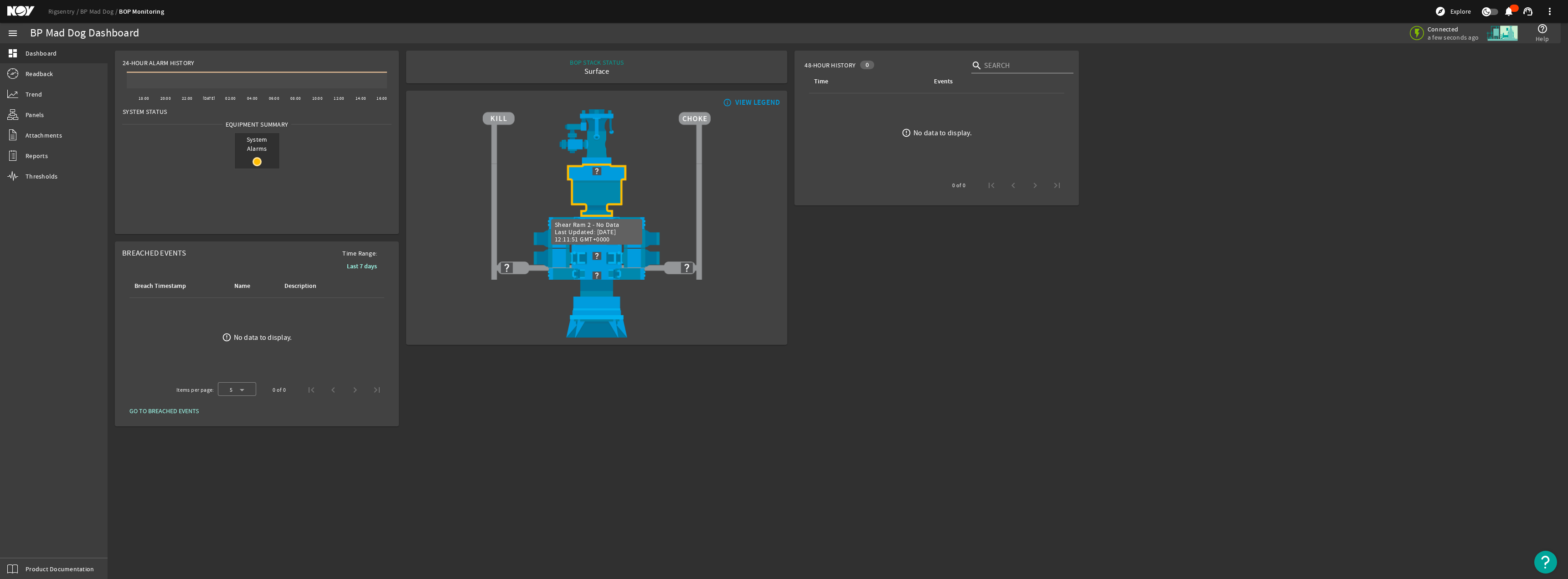
click at [609, 262] on img at bounding box center [597, 256] width 228 height 15
click at [607, 284] on img at bounding box center [597, 308] width 228 height 58
click at [618, 247] on img at bounding box center [597, 239] width 228 height 19
click at [603, 139] on img at bounding box center [597, 136] width 228 height 54
click at [598, 176] on img at bounding box center [597, 171] width 228 height 15
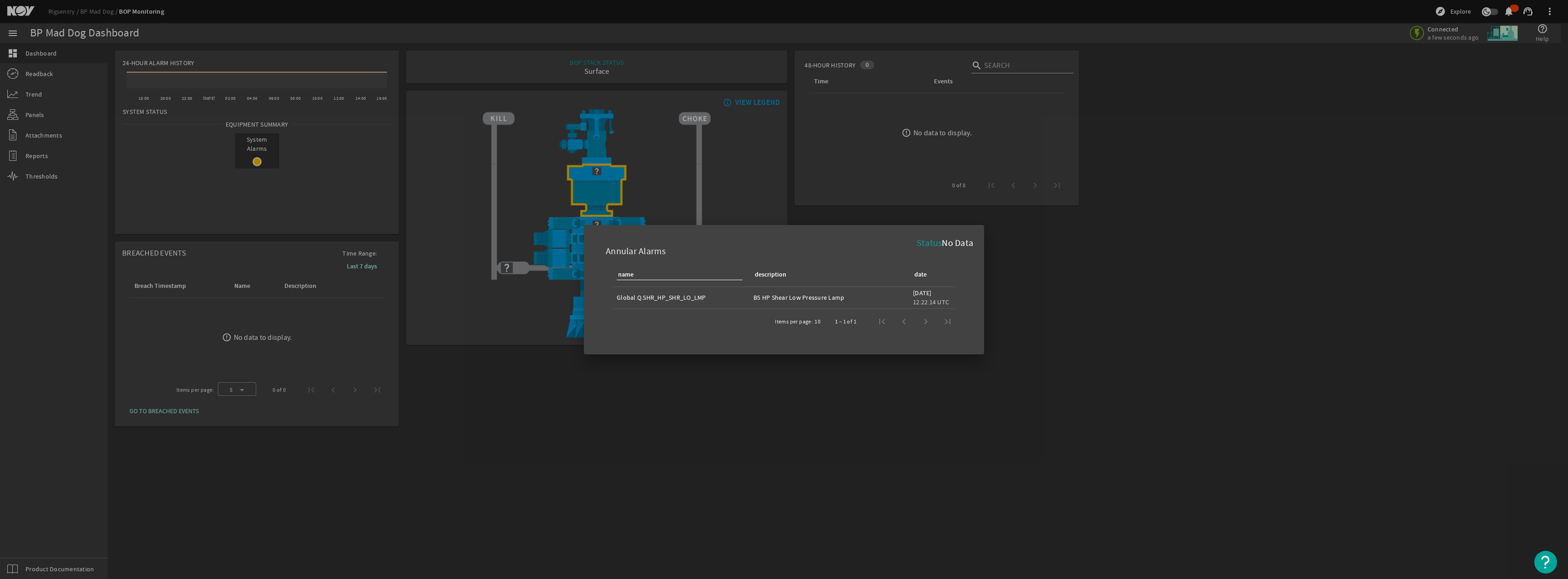
click at [783, 385] on div at bounding box center [784, 289] width 1568 height 579
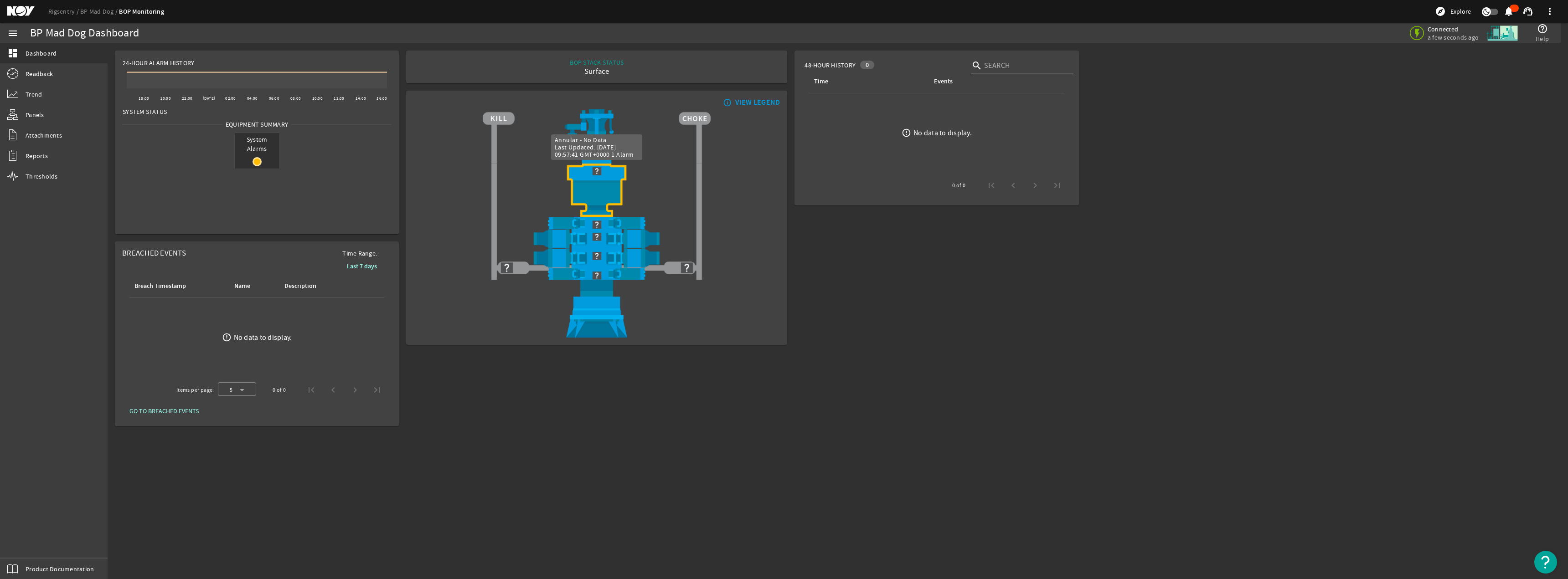
click at [596, 170] on img at bounding box center [597, 171] width 228 height 15
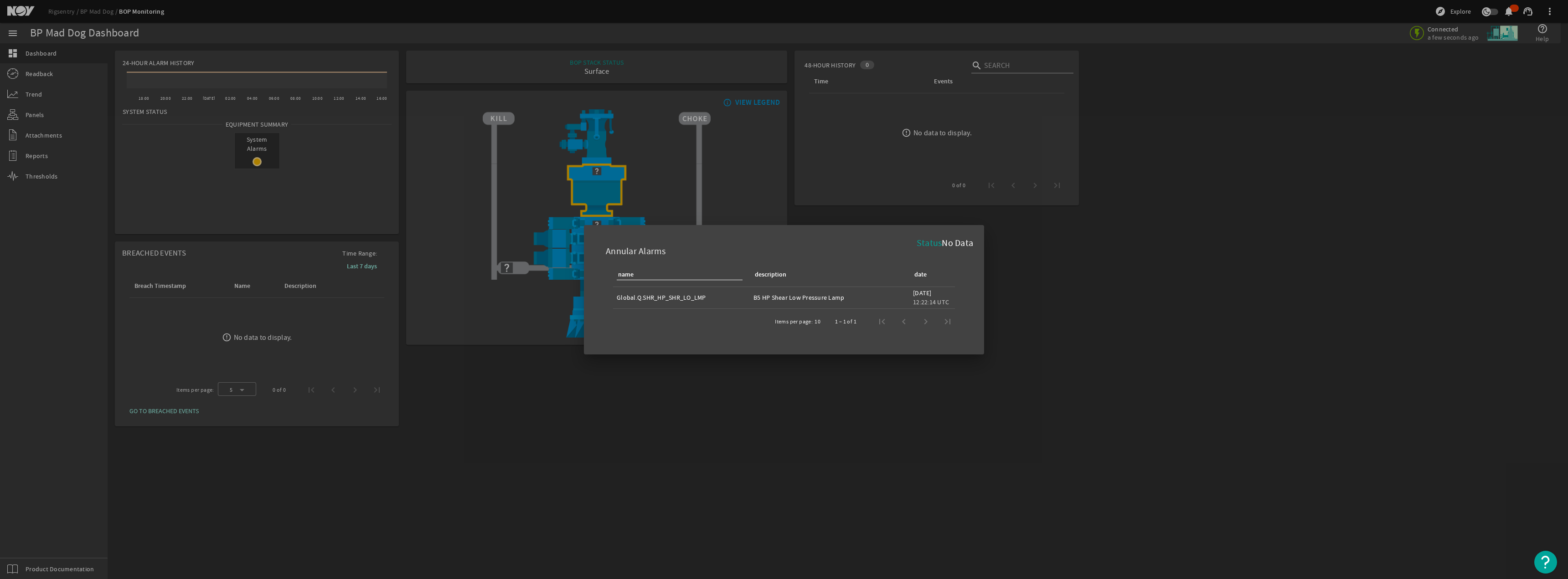
click at [783, 346] on div at bounding box center [784, 289] width 1568 height 579
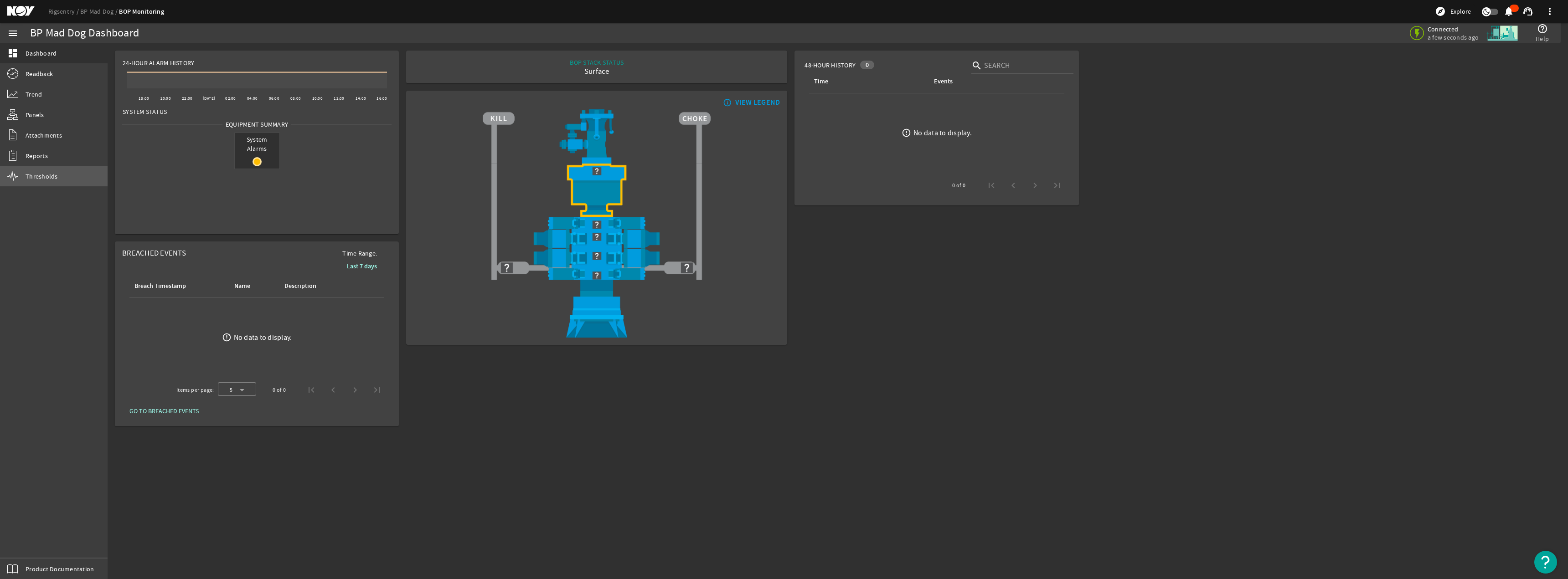
click at [49, 179] on span "Thresholds" at bounding box center [41, 176] width 32 height 9
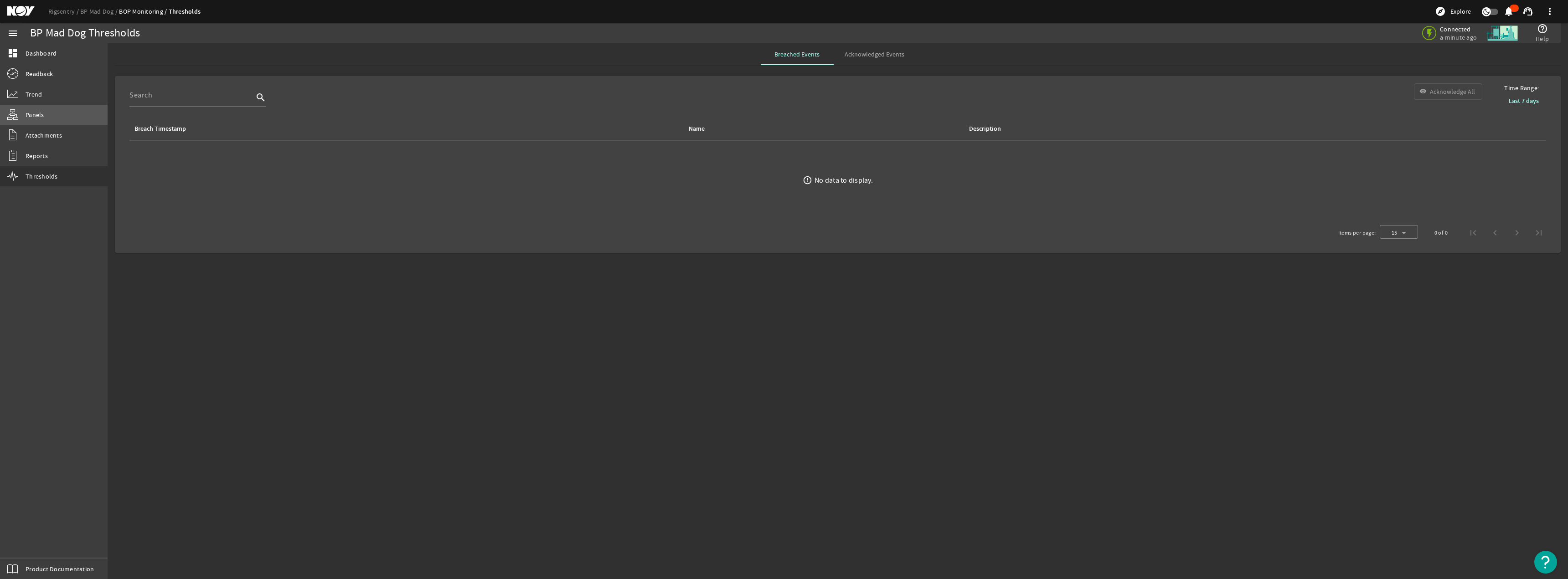
click at [56, 117] on link "Panels" at bounding box center [54, 115] width 108 height 20
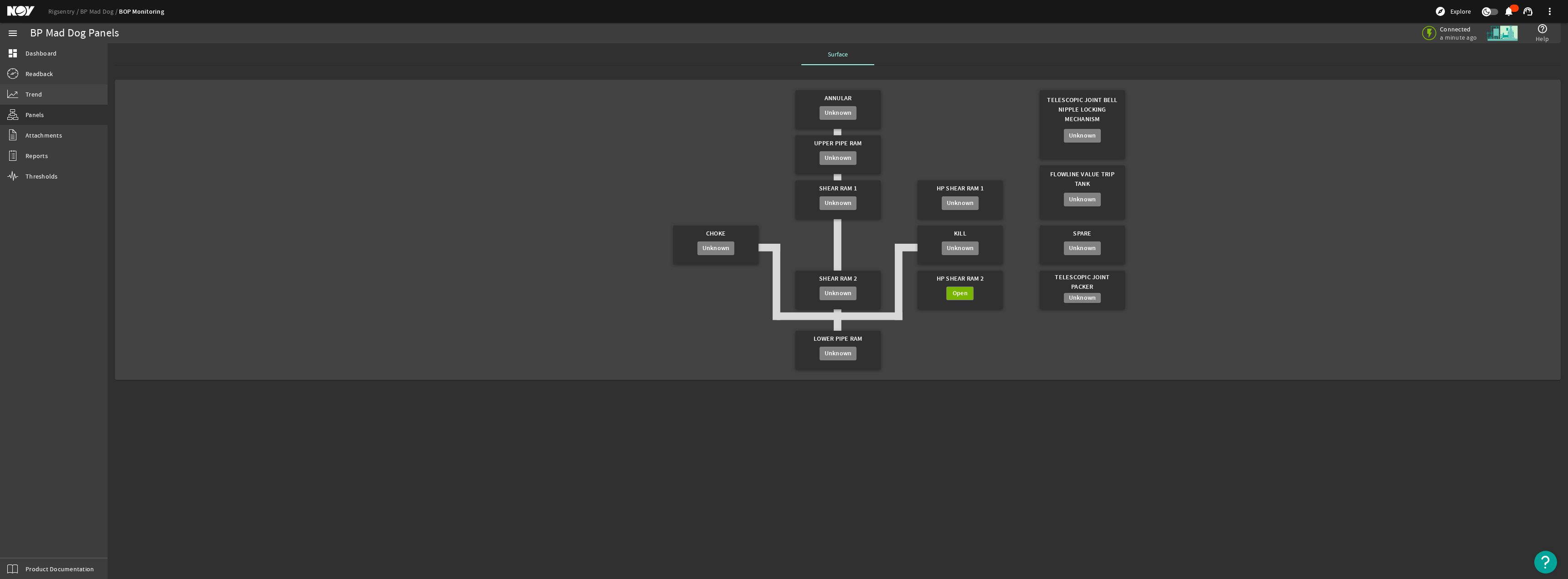
click at [12, 98] on mat-icon at bounding box center [13, 94] width 11 height 11
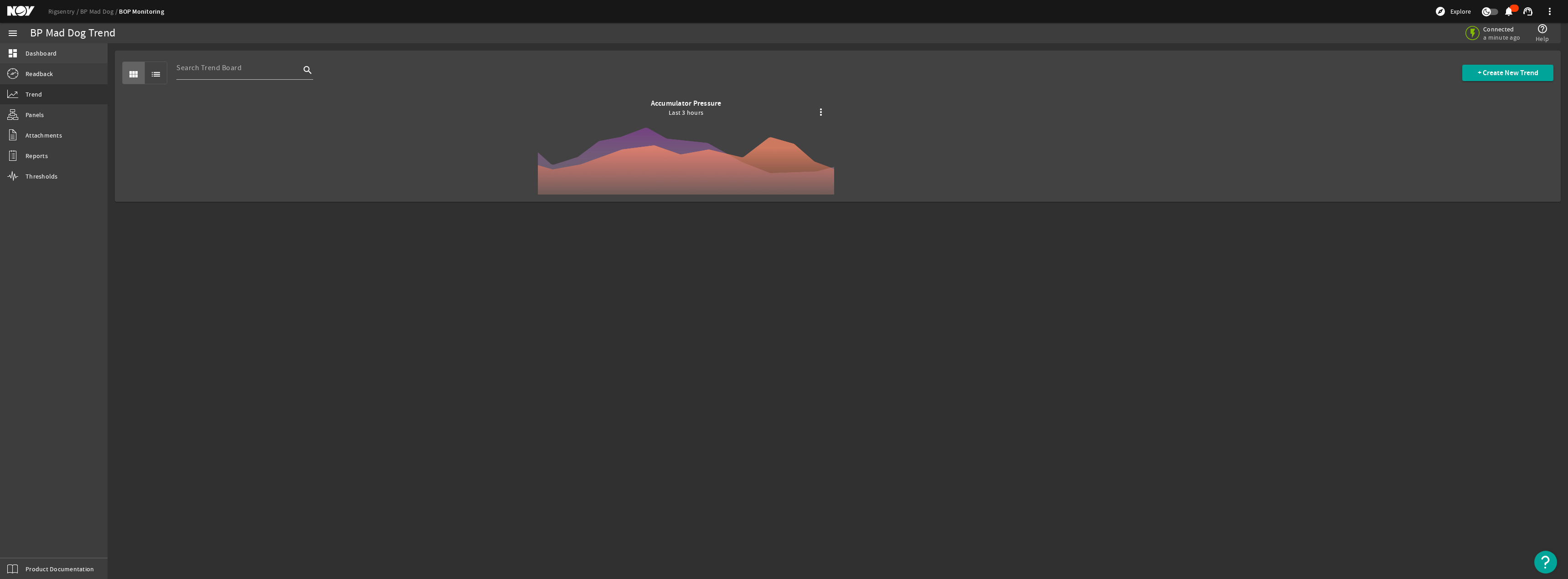
click at [54, 58] on link "dashboard Dashboard" at bounding box center [54, 53] width 108 height 20
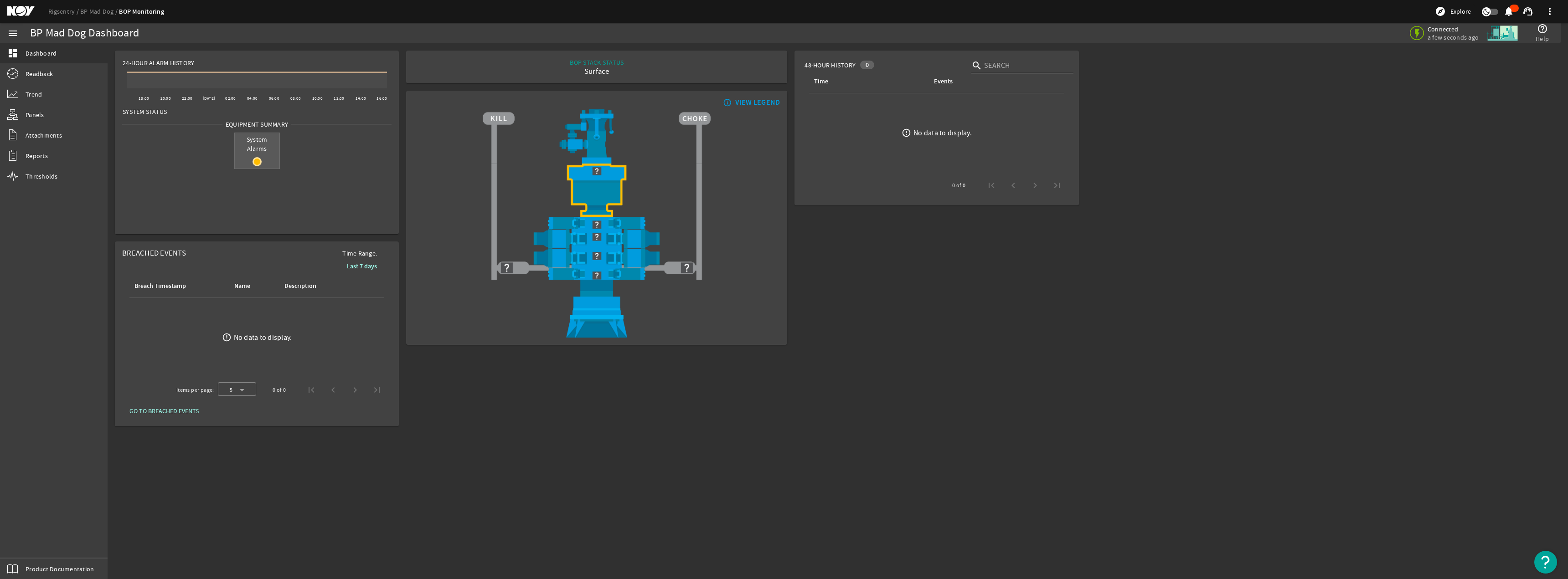
click at [268, 141] on span "System Alarms" at bounding box center [257, 144] width 45 height 22
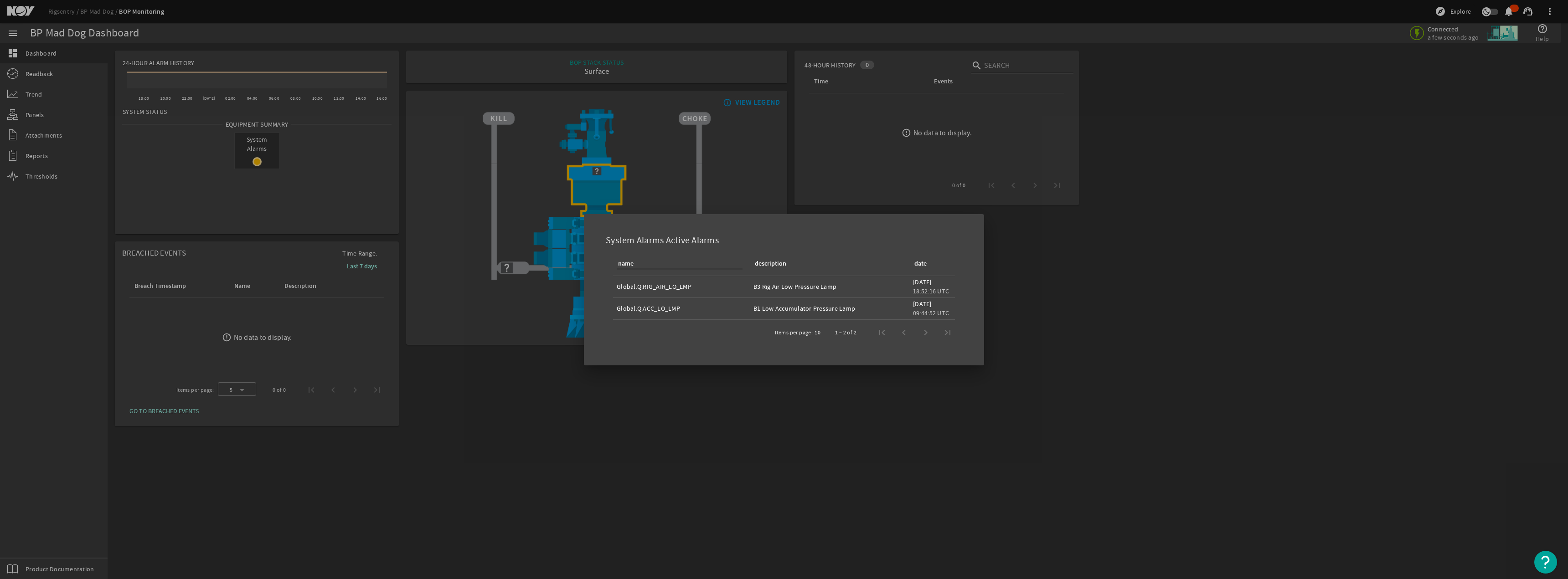
click at [783, 344] on div at bounding box center [784, 289] width 1568 height 579
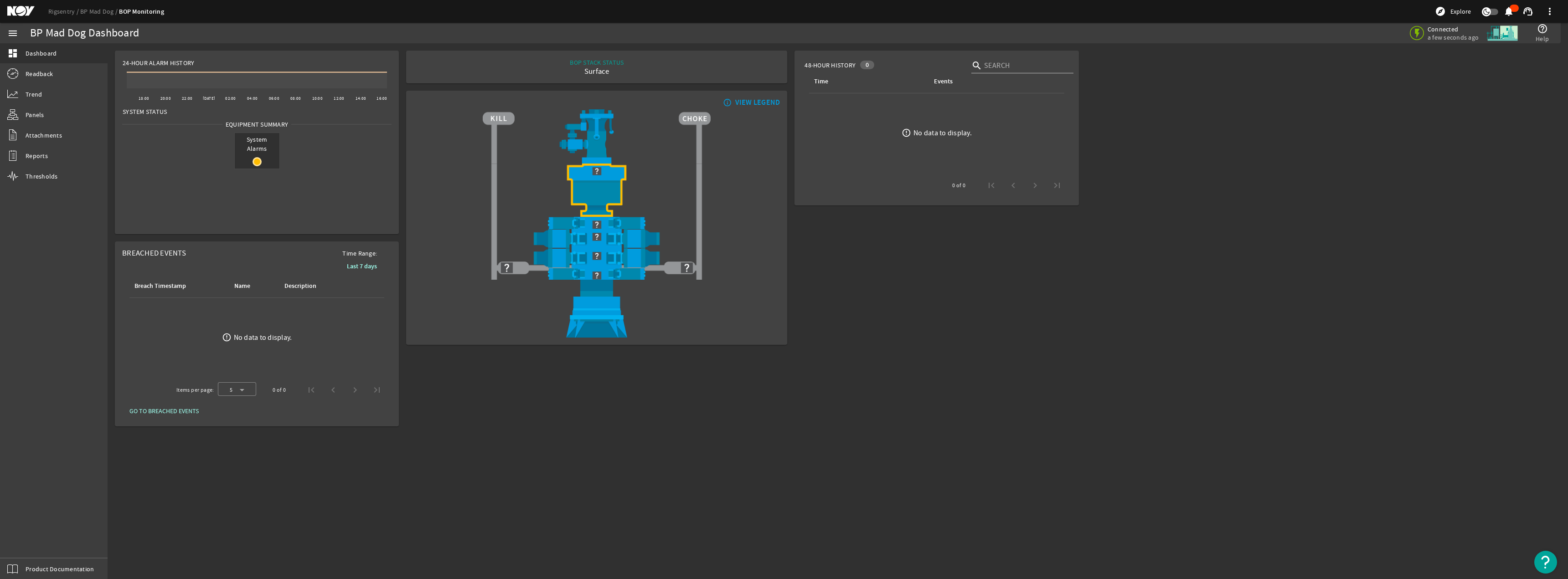
drag, startPoint x: 801, startPoint y: 62, endPoint x: 855, endPoint y: 67, distance: 54.2
click at [783, 67] on mat-card "48-Hour History 0 search Time Events error_outline No data to display. 0 of 0" at bounding box center [936, 128] width 284 height 155
click at [783, 67] on div "0" at bounding box center [867, 65] width 14 height 9
click at [783, 11] on span at bounding box center [1550, 12] width 22 height 22
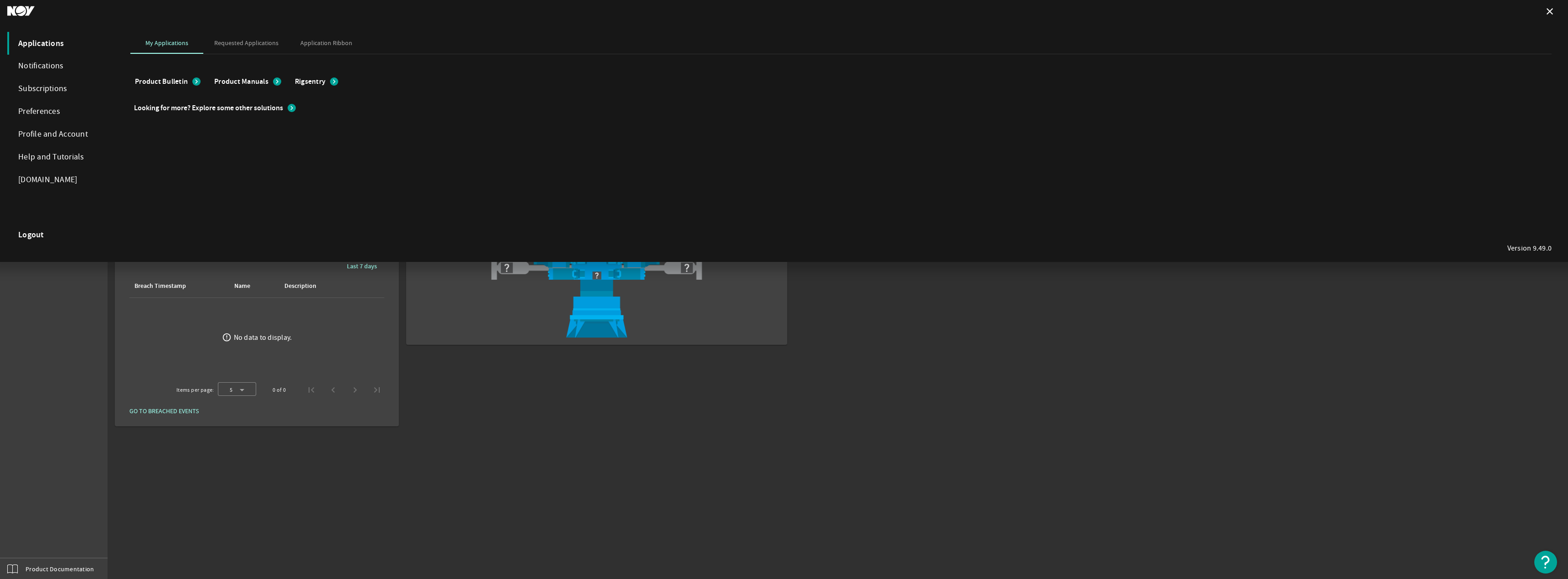
click at [451, 413] on div at bounding box center [784, 289] width 1568 height 579
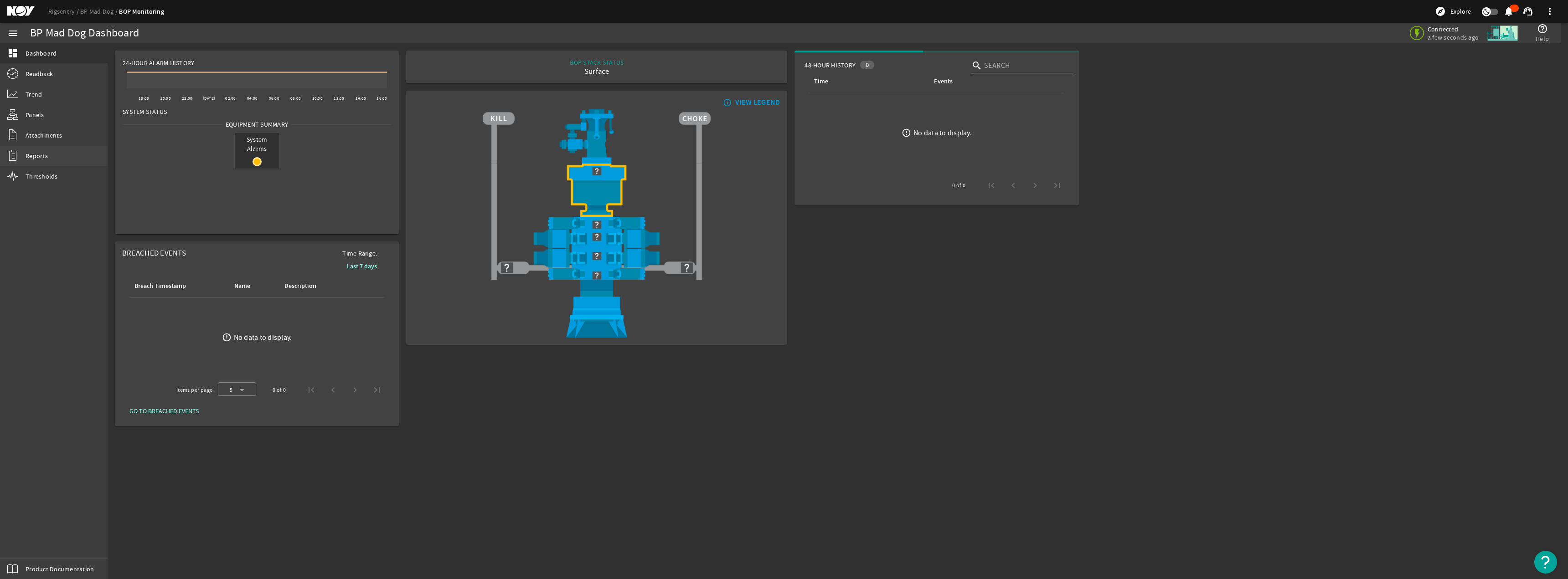
click at [59, 159] on link "Reports" at bounding box center [54, 155] width 108 height 20
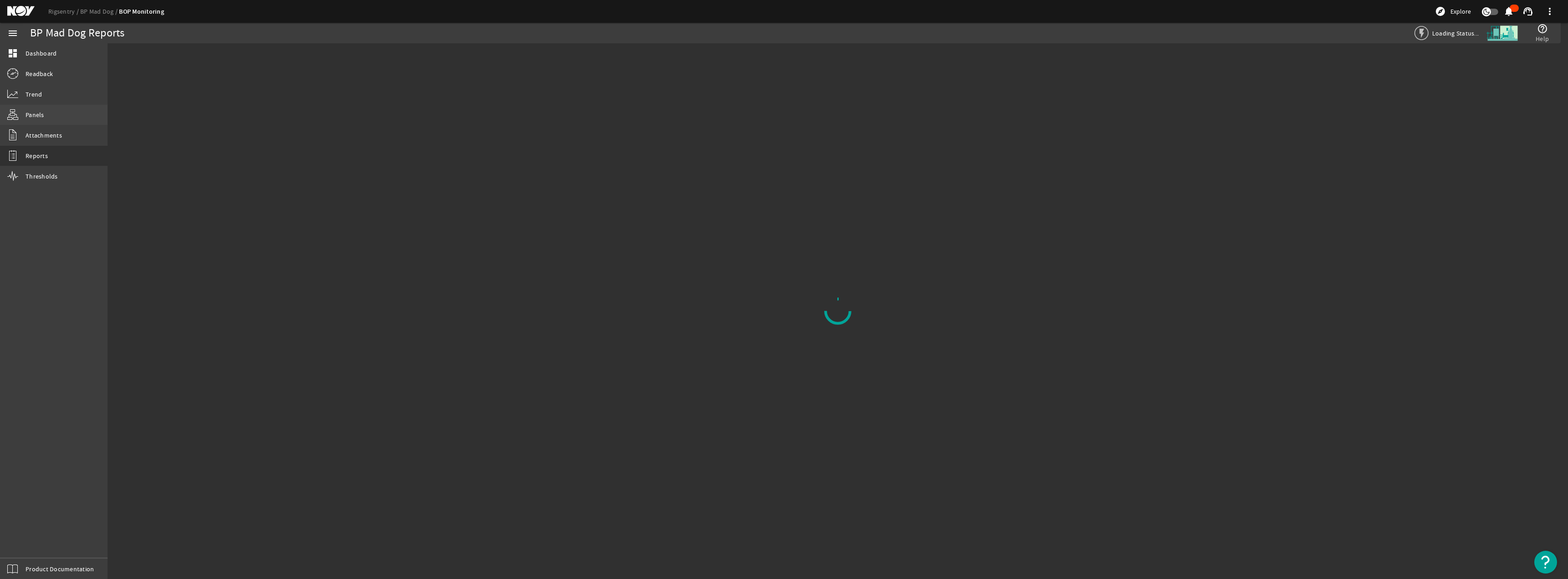
click at [47, 123] on link "Panels" at bounding box center [54, 115] width 108 height 20
click at [41, 93] on span "Trend" at bounding box center [34, 94] width 16 height 9
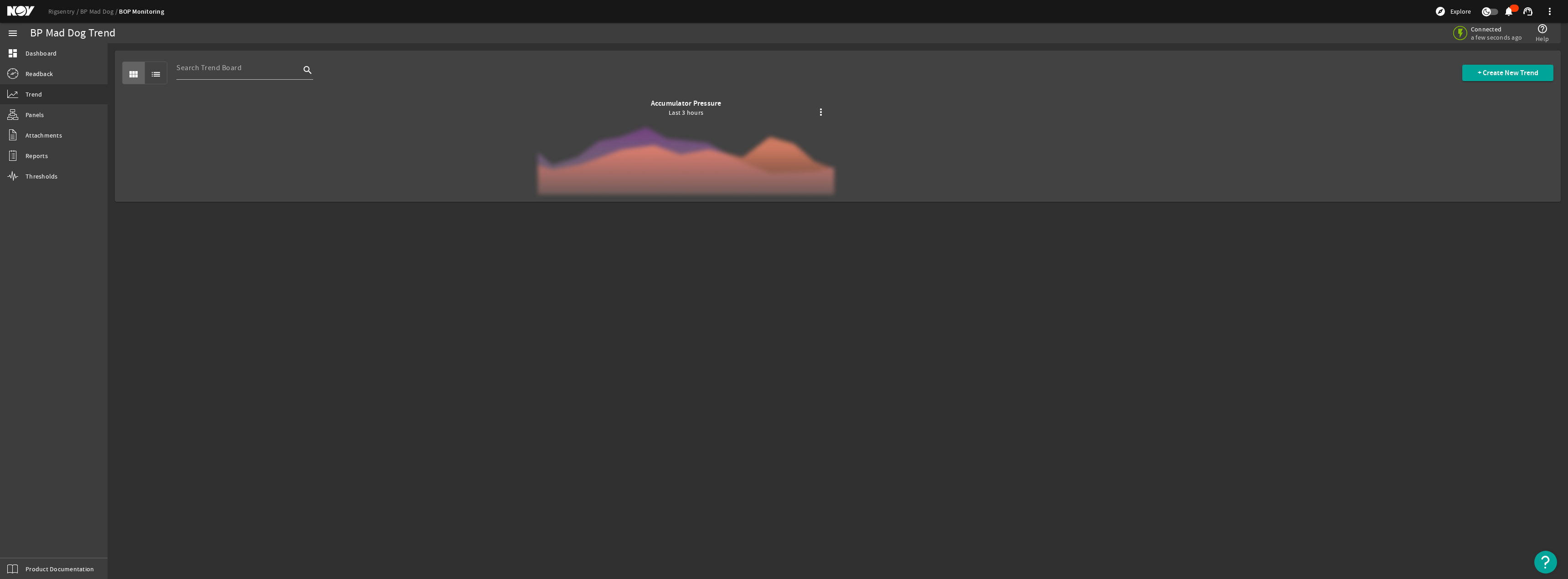
click at [705, 111] on div at bounding box center [686, 146] width 296 height 95
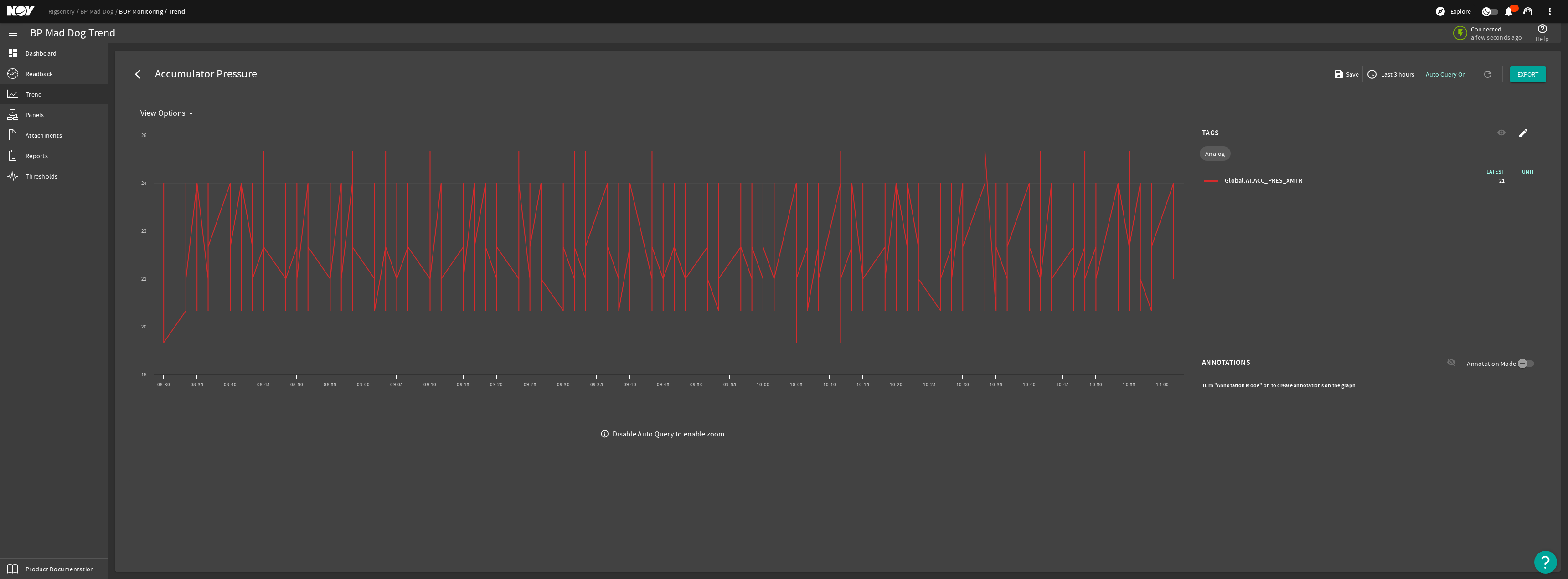
click at [186, 113] on mat-icon "arrow_drop_down" at bounding box center [191, 113] width 11 height 11
click at [188, 114] on div at bounding box center [784, 289] width 1568 height 579
click at [210, 71] on span "Accumulator Pressure" at bounding box center [204, 74] width 106 height 9
click at [140, 74] on mat-icon "arrow_back_ios" at bounding box center [140, 74] width 11 height 11
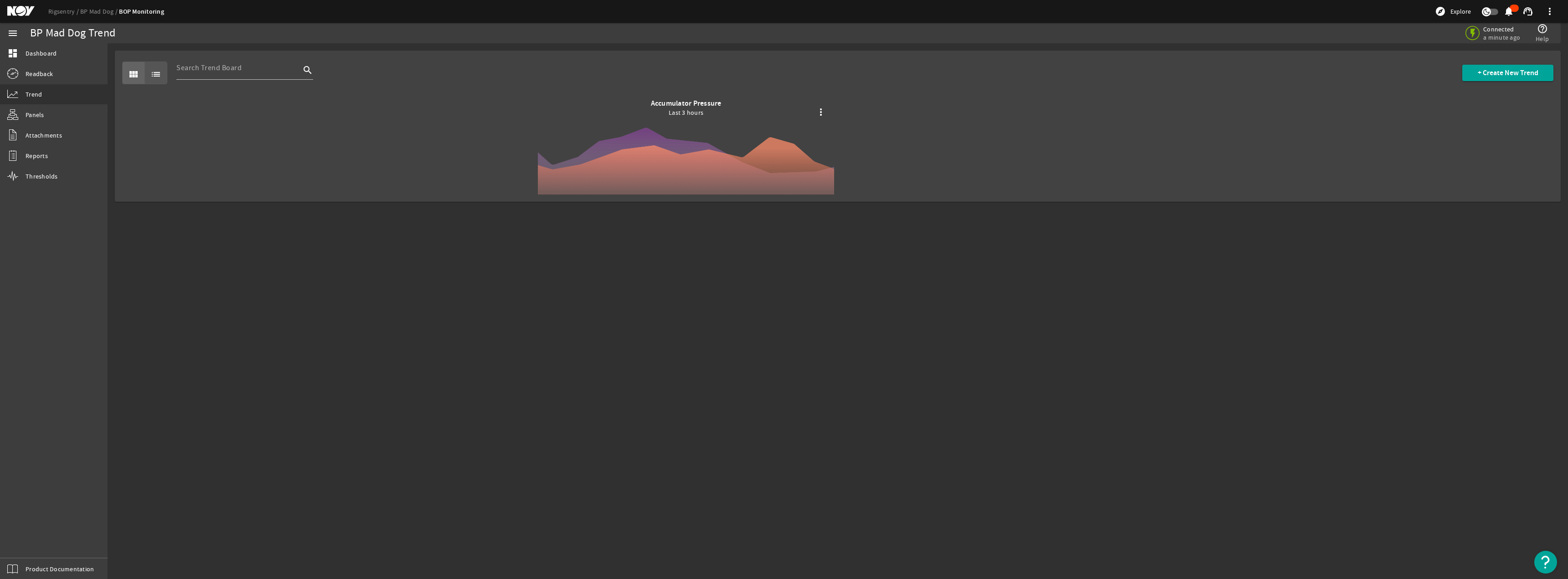
click at [155, 75] on mat-icon "list" at bounding box center [156, 74] width 11 height 11
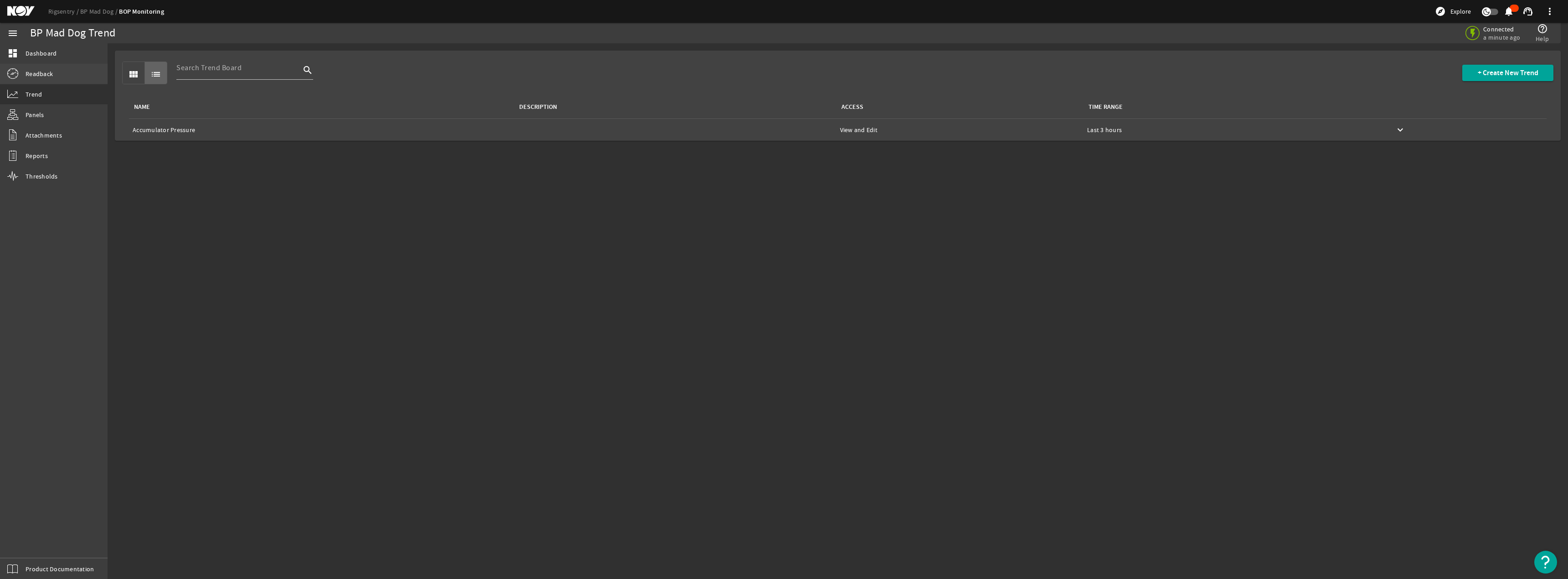
click at [58, 78] on link "Readback" at bounding box center [54, 73] width 108 height 20
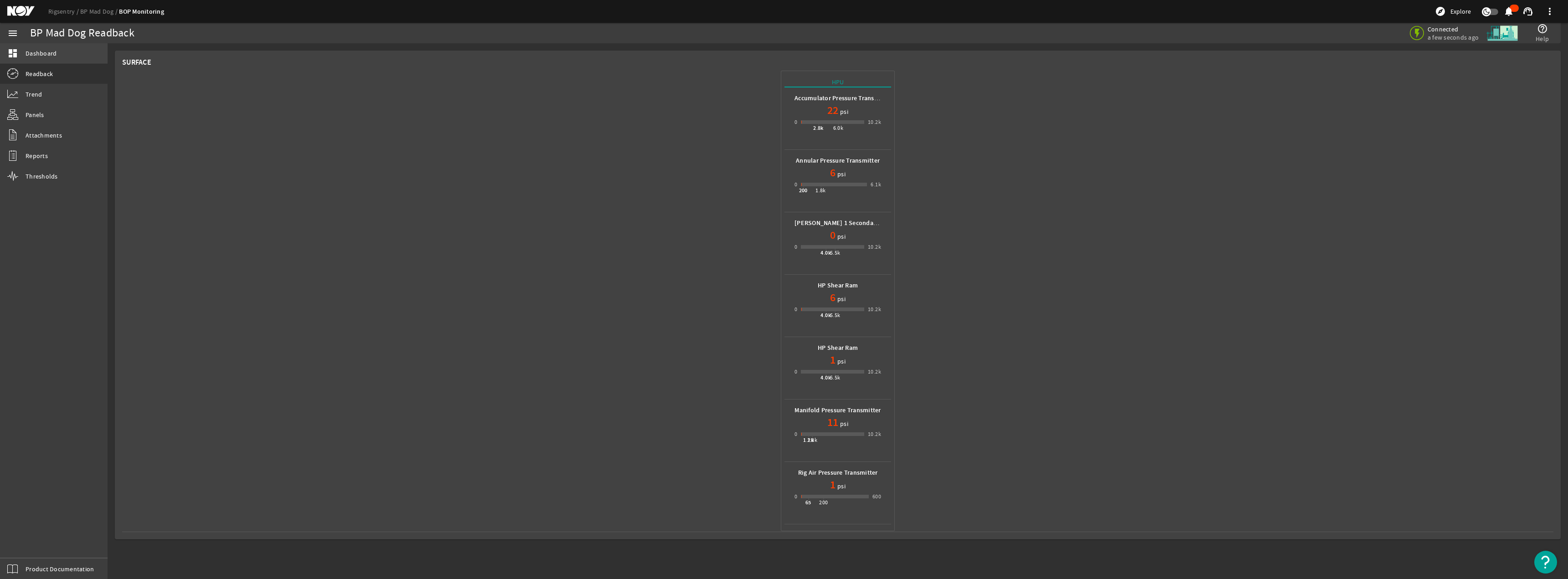
click at [44, 52] on span "Dashboard" at bounding box center [41, 53] width 31 height 9
click at [20, 33] on div "menu" at bounding box center [12, 33] width 25 height 21
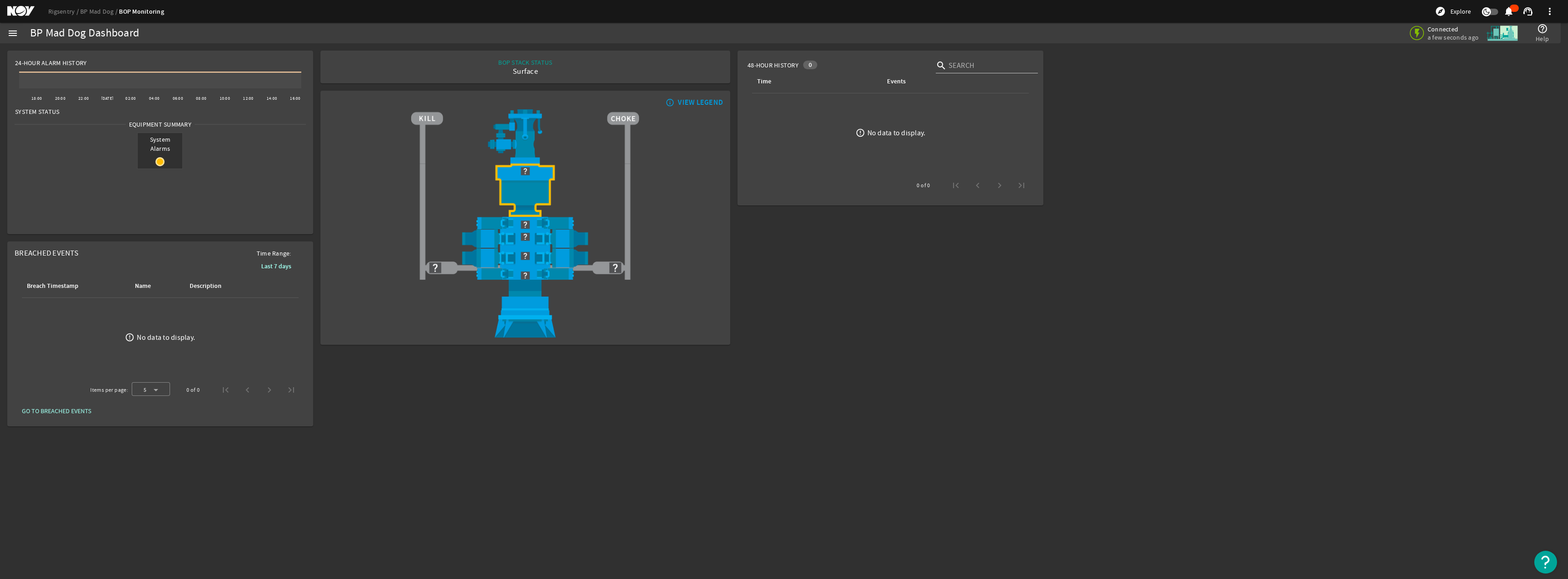
click at [12, 33] on mat-icon "menu" at bounding box center [13, 33] width 11 height 11
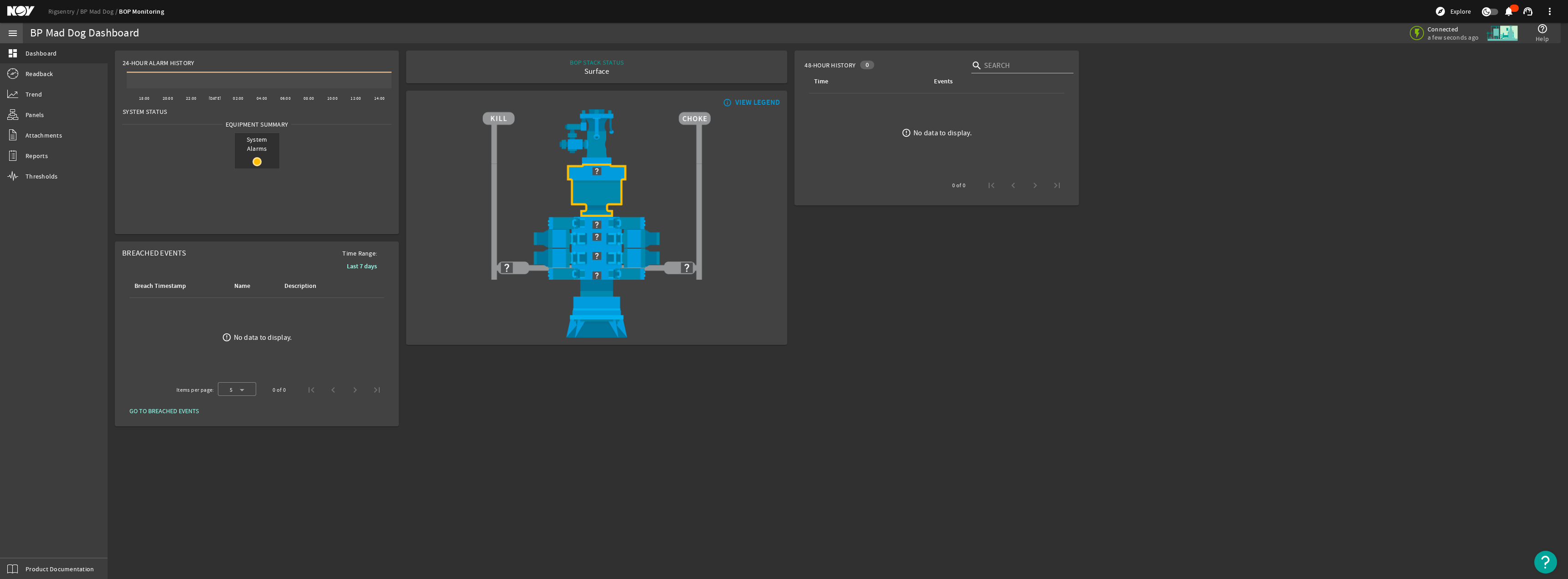
click at [14, 34] on mat-icon "menu" at bounding box center [13, 33] width 11 height 11
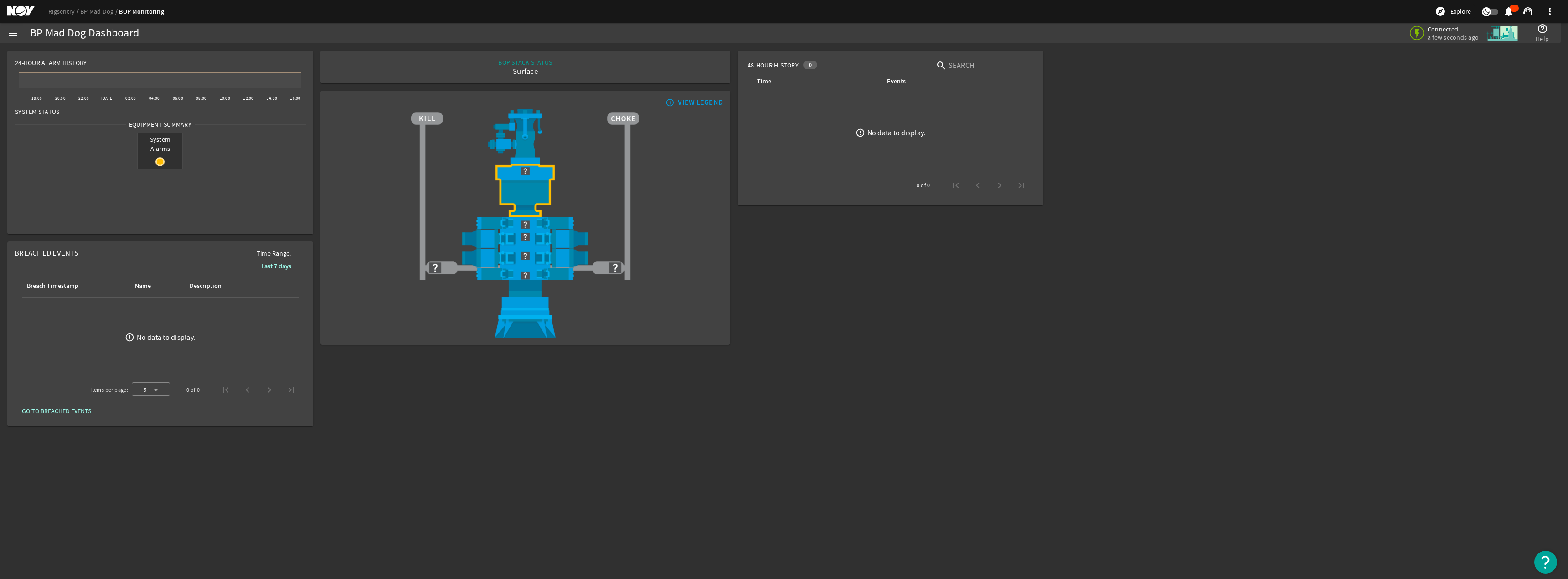
click at [14, 34] on mat-icon "menu" at bounding box center [13, 33] width 11 height 11
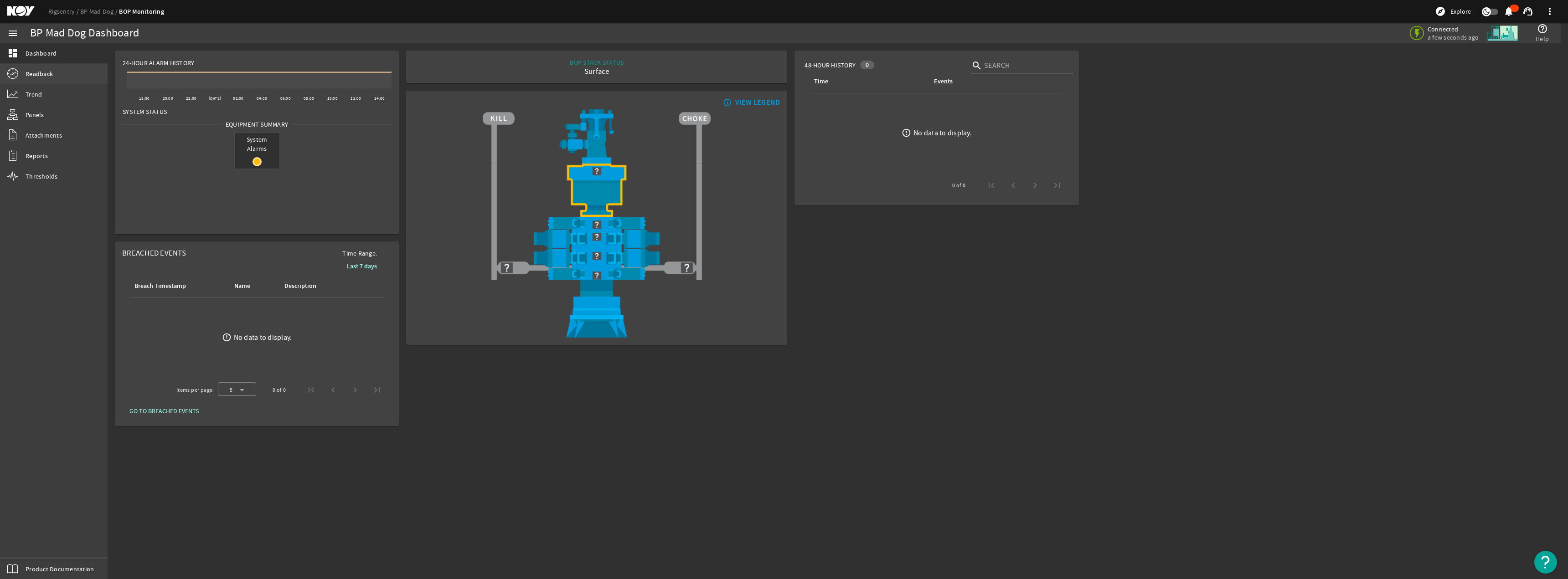
click at [34, 76] on span "Readback" at bounding box center [39, 73] width 27 height 9
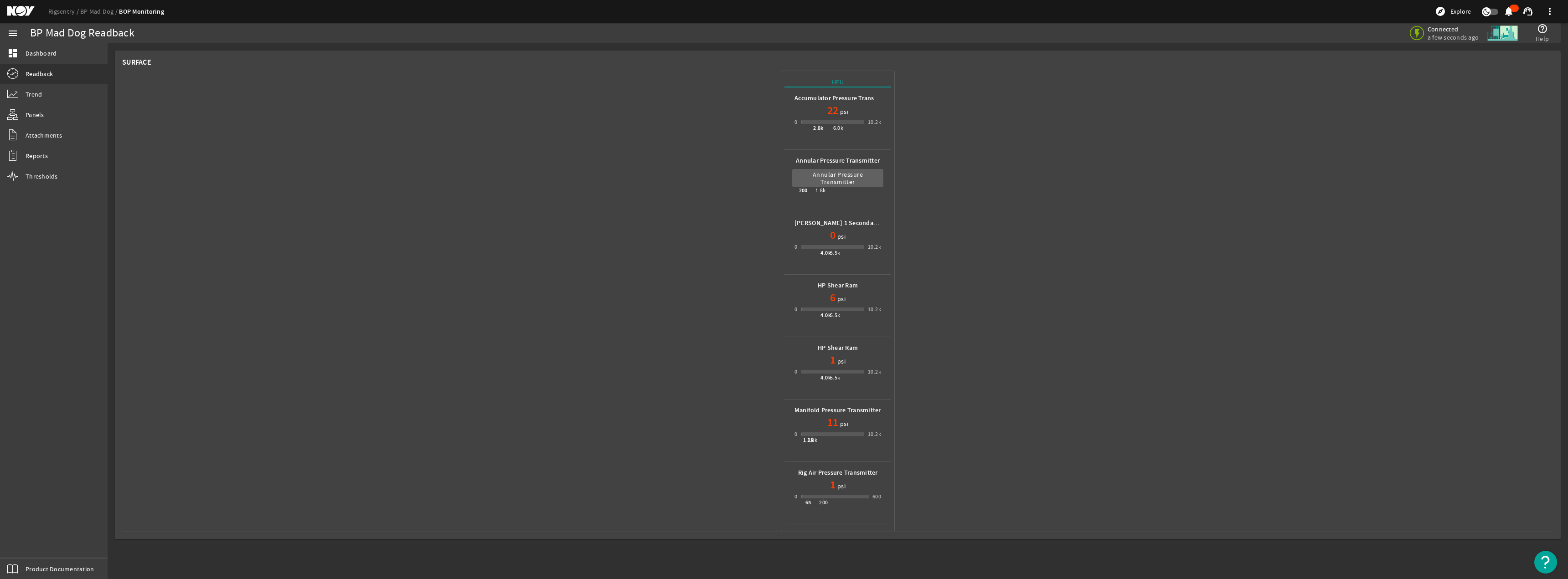
click at [783, 162] on b "Annular Pressure Transmitter" at bounding box center [838, 161] width 84 height 9
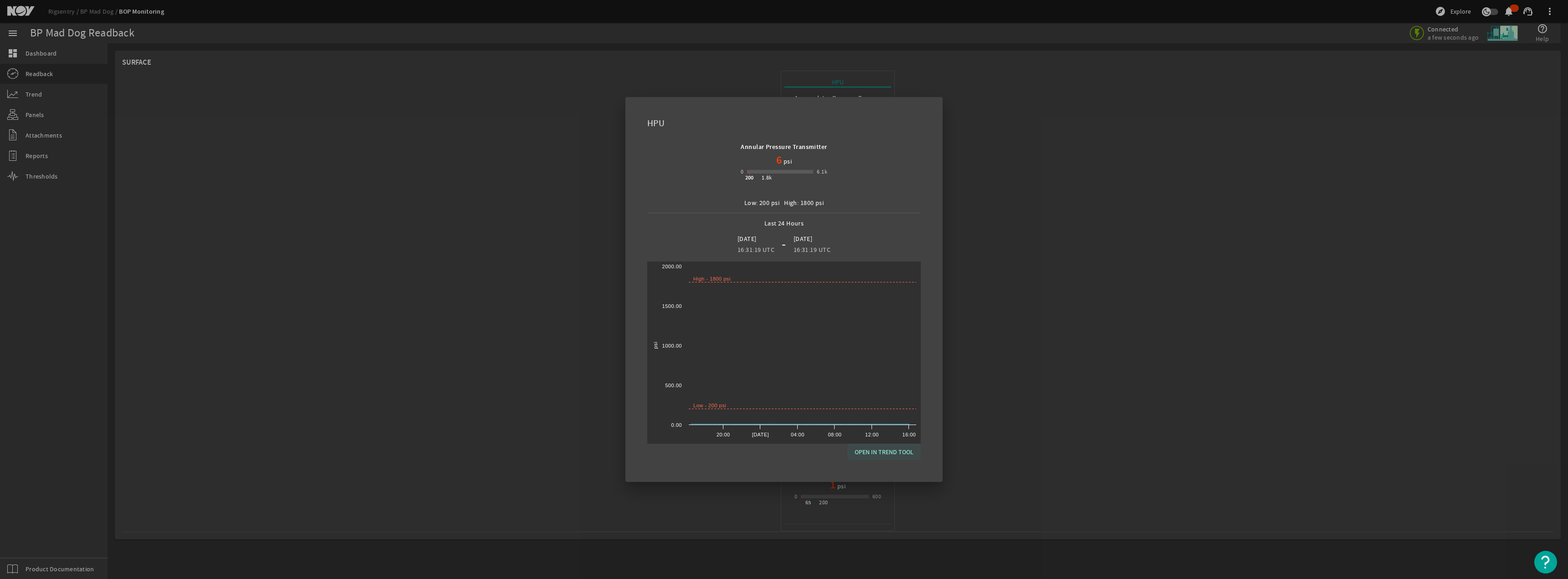
click at [783, 455] on span "OPEN IN TREND TOOL" at bounding box center [884, 452] width 59 height 11
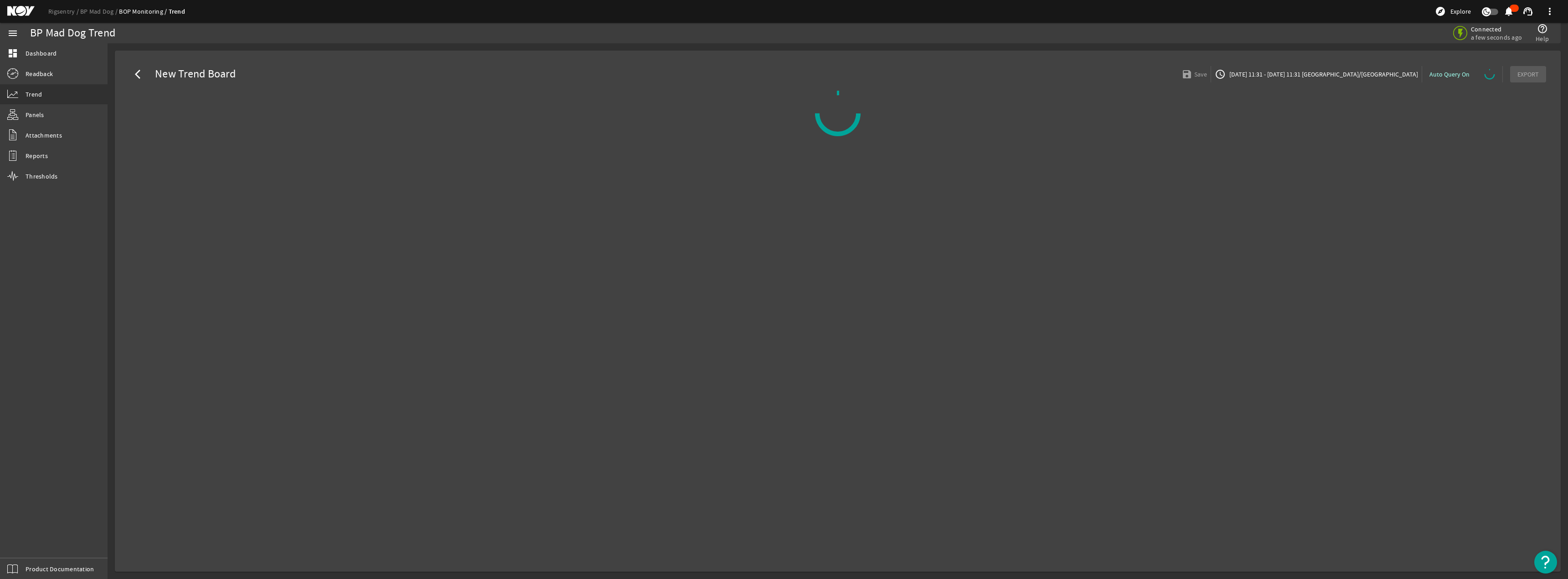
select select "10M"
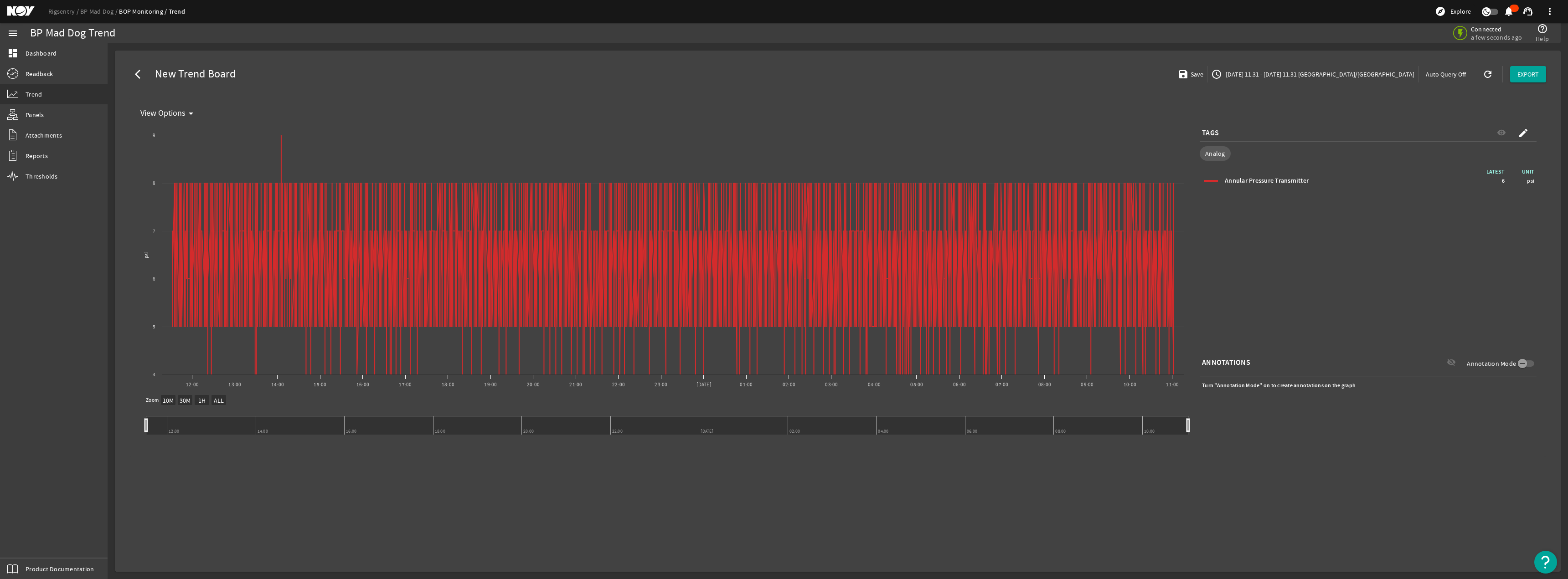
click at [783, 70] on span "[DATE] 11:31 - [DATE] 11:31 [GEOGRAPHIC_DATA]/[GEOGRAPHIC_DATA]" at bounding box center [1319, 74] width 190 height 9
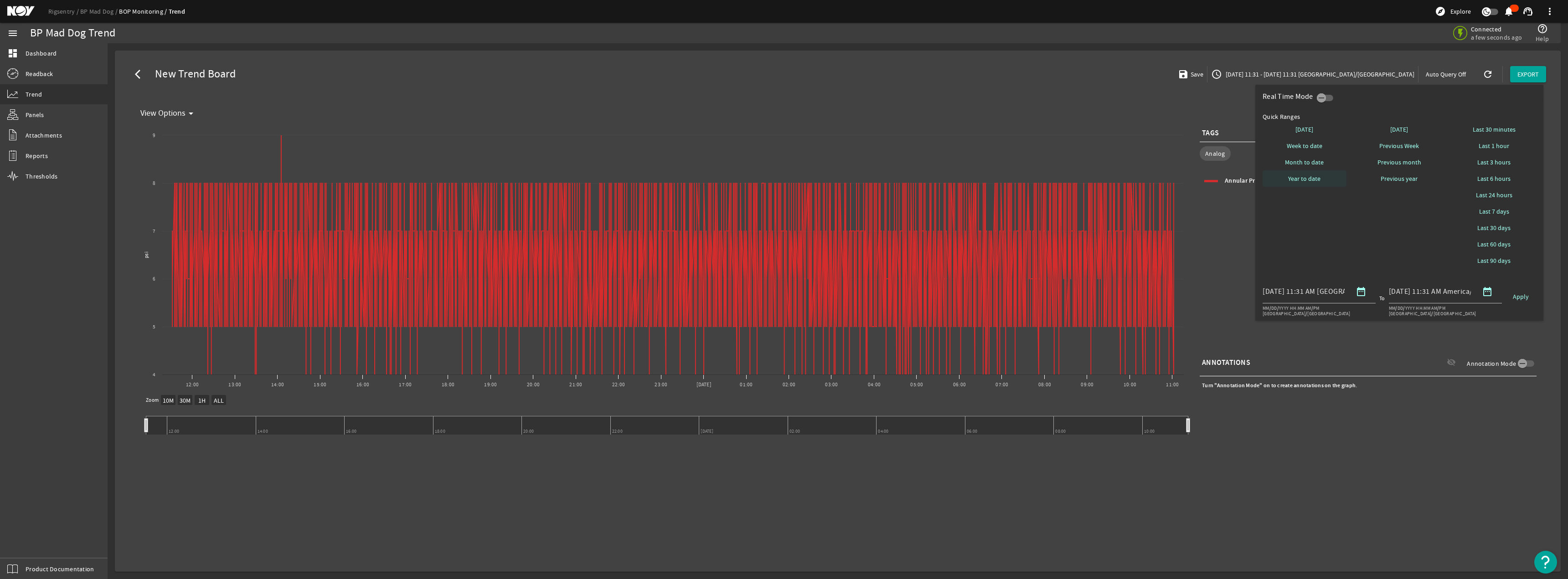
click at [783, 183] on span "Year to date" at bounding box center [1304, 178] width 32 height 9
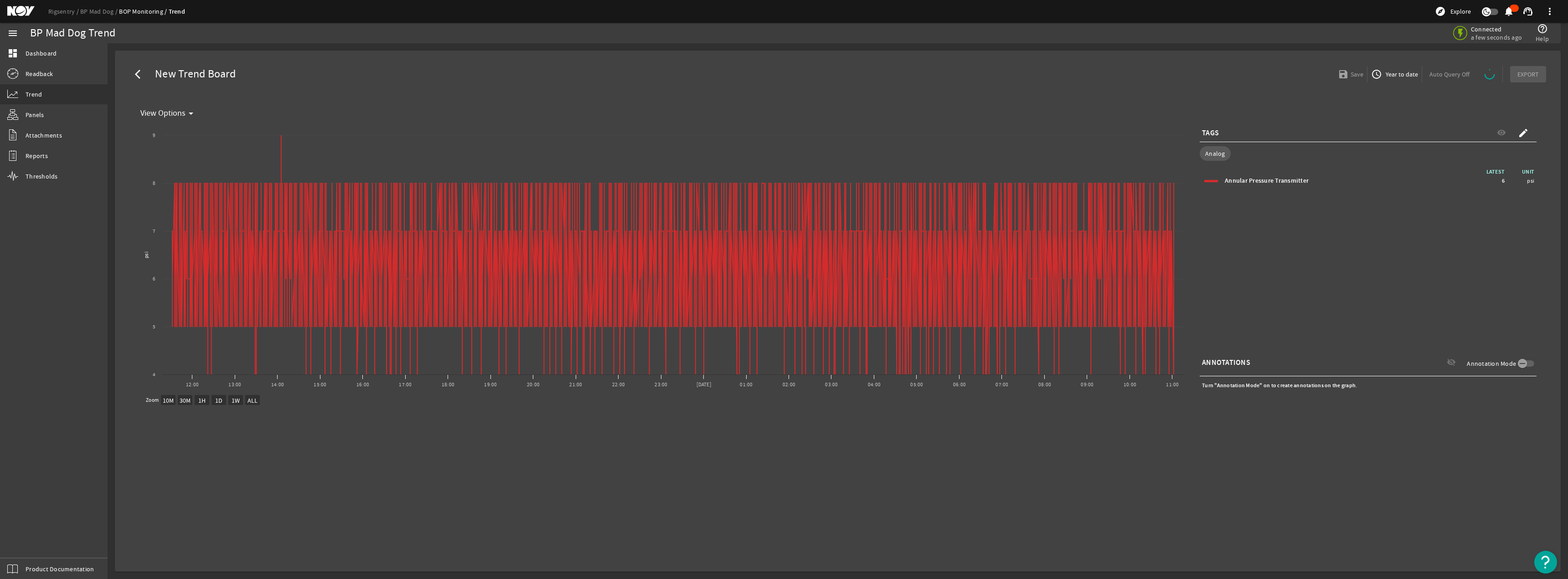
click at [783, 72] on span "Year to date" at bounding box center [1401, 74] width 34 height 9
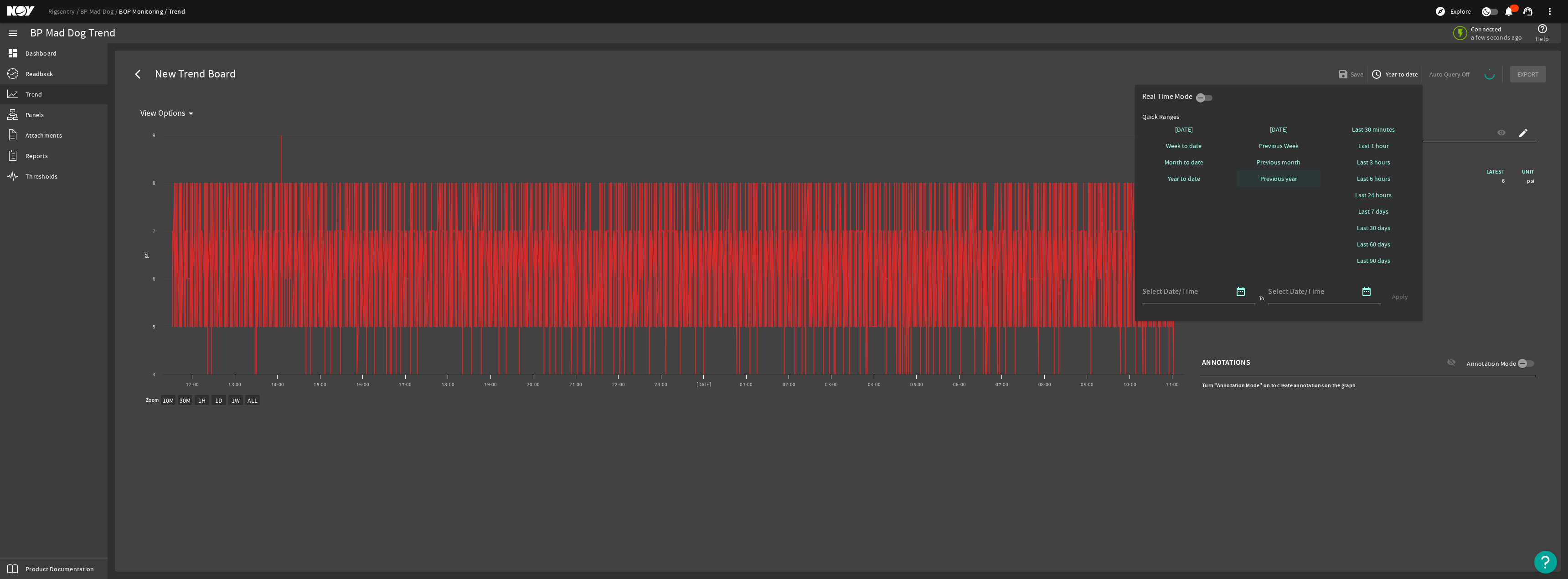
select select "ALL"
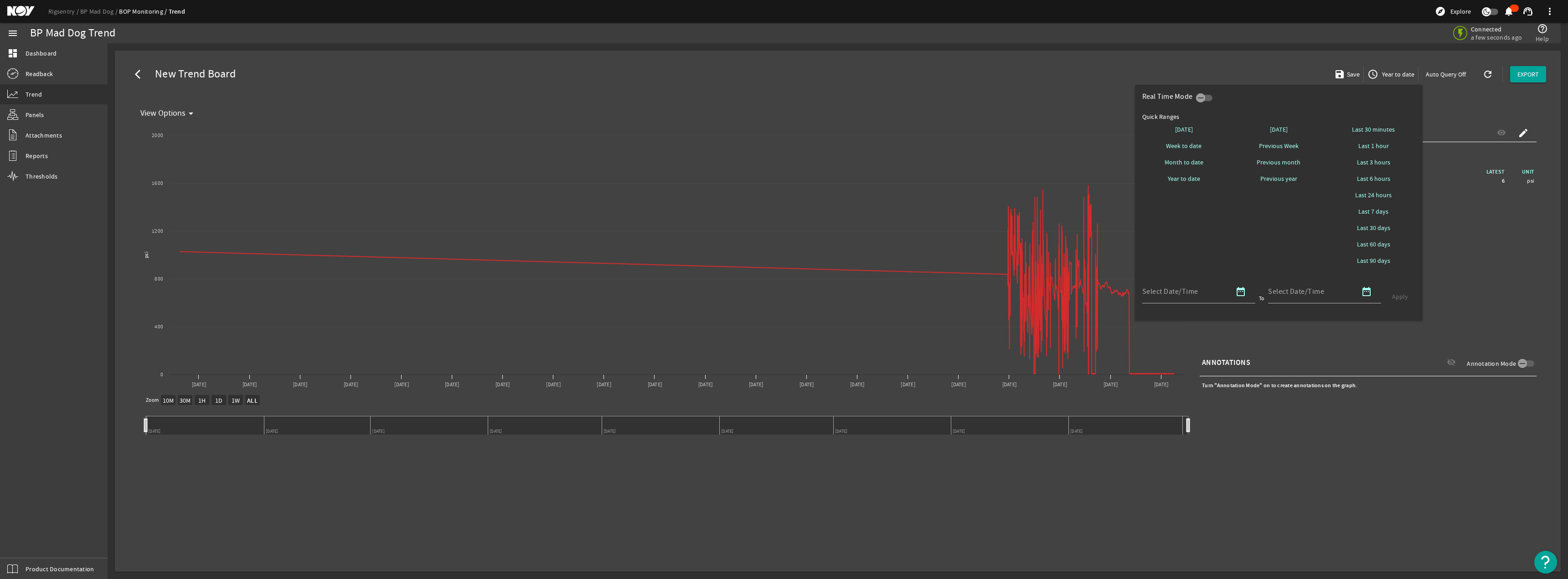
click at [783, 512] on div at bounding box center [784, 289] width 1568 height 579
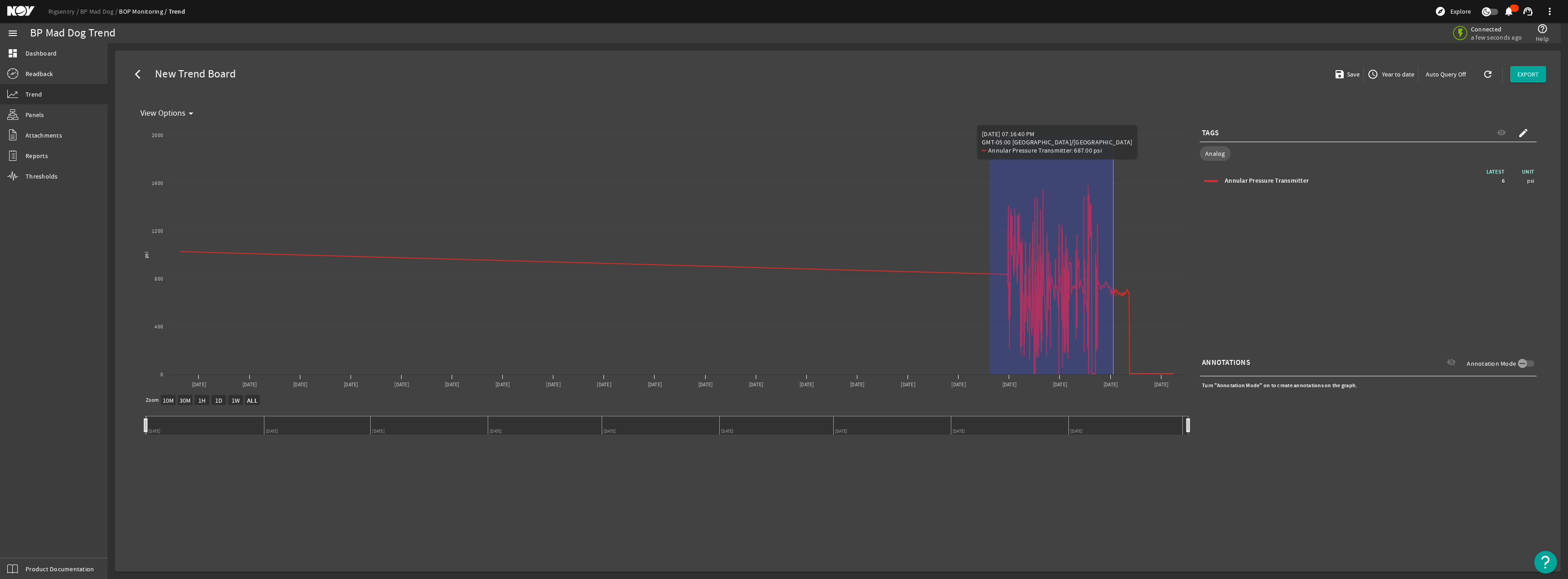
drag, startPoint x: 989, startPoint y: 185, endPoint x: 1116, endPoint y: 310, distance: 178.2
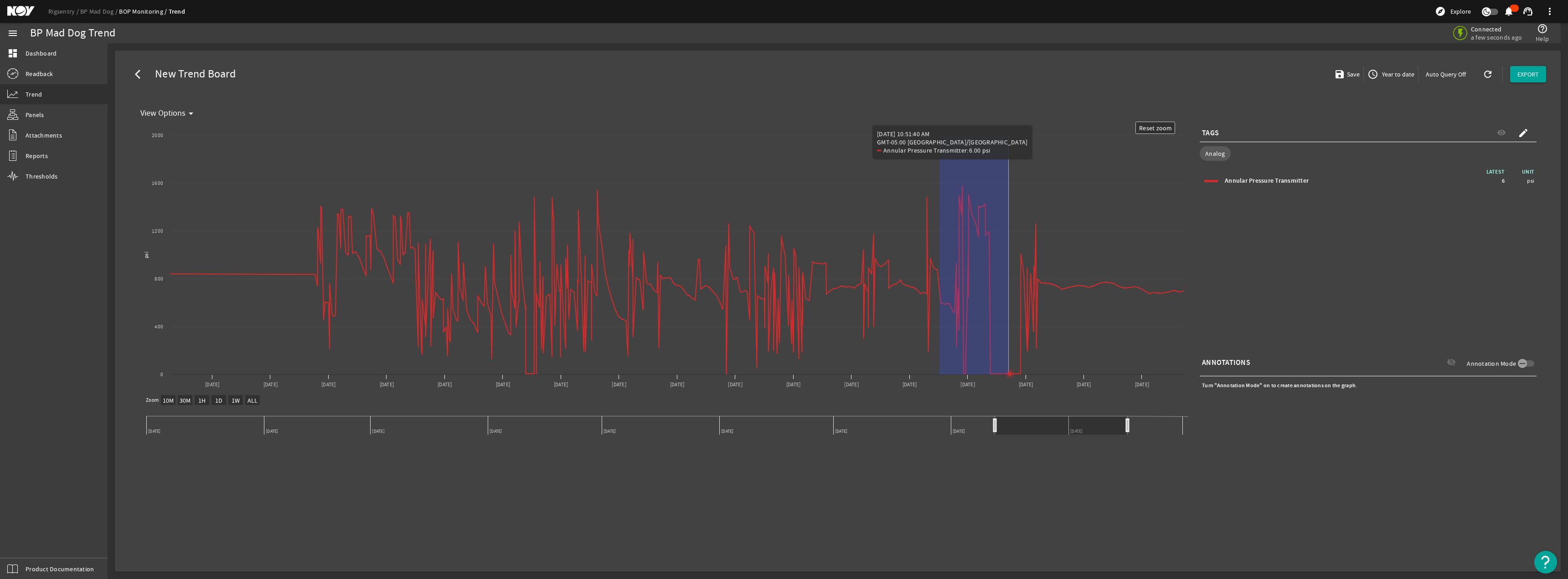
drag, startPoint x: 939, startPoint y: 175, endPoint x: 1009, endPoint y: 307, distance: 149.4
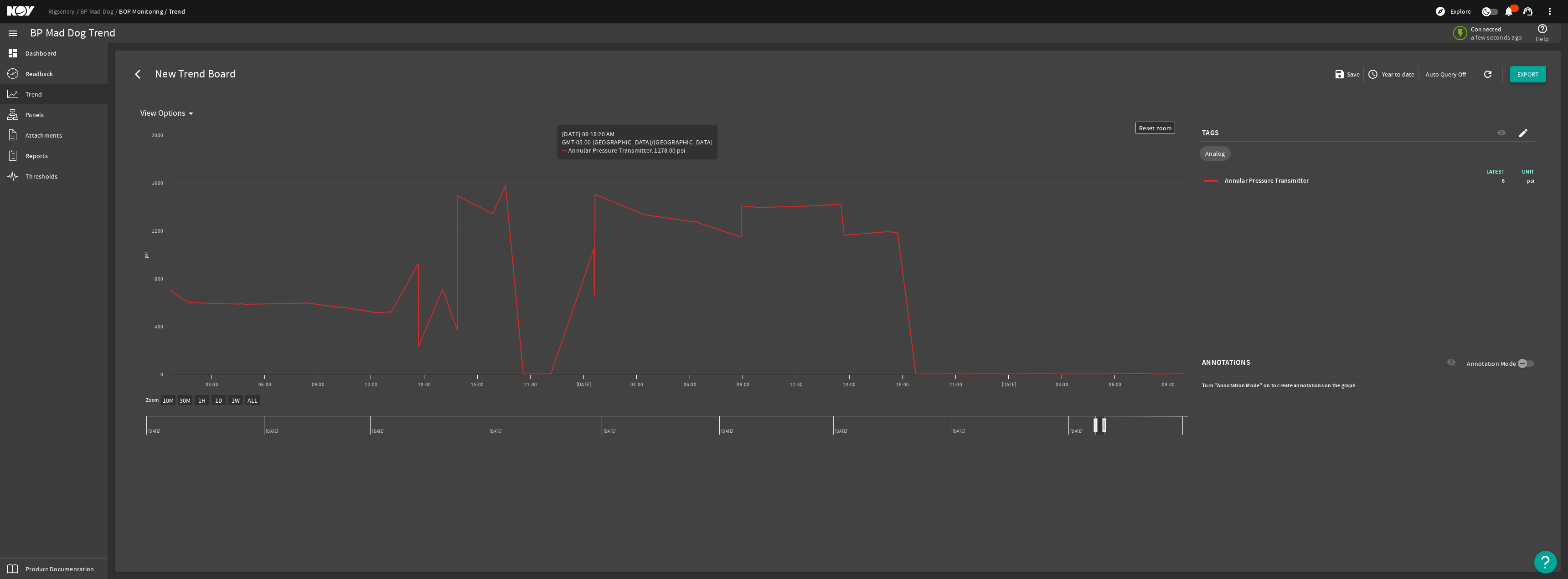
click at [783, 73] on span "EXPORT" at bounding box center [1528, 74] width 21 height 9
click at [783, 187] on span "CSV" at bounding box center [1536, 185] width 36 height 11
click at [480, 67] on div "arrow_back_ios New Trend Board save Save access_time Year to date Auto Query Of…" at bounding box center [838, 74] width 1431 height 33
click at [143, 75] on mat-icon "arrow_back_ios" at bounding box center [140, 74] width 11 height 11
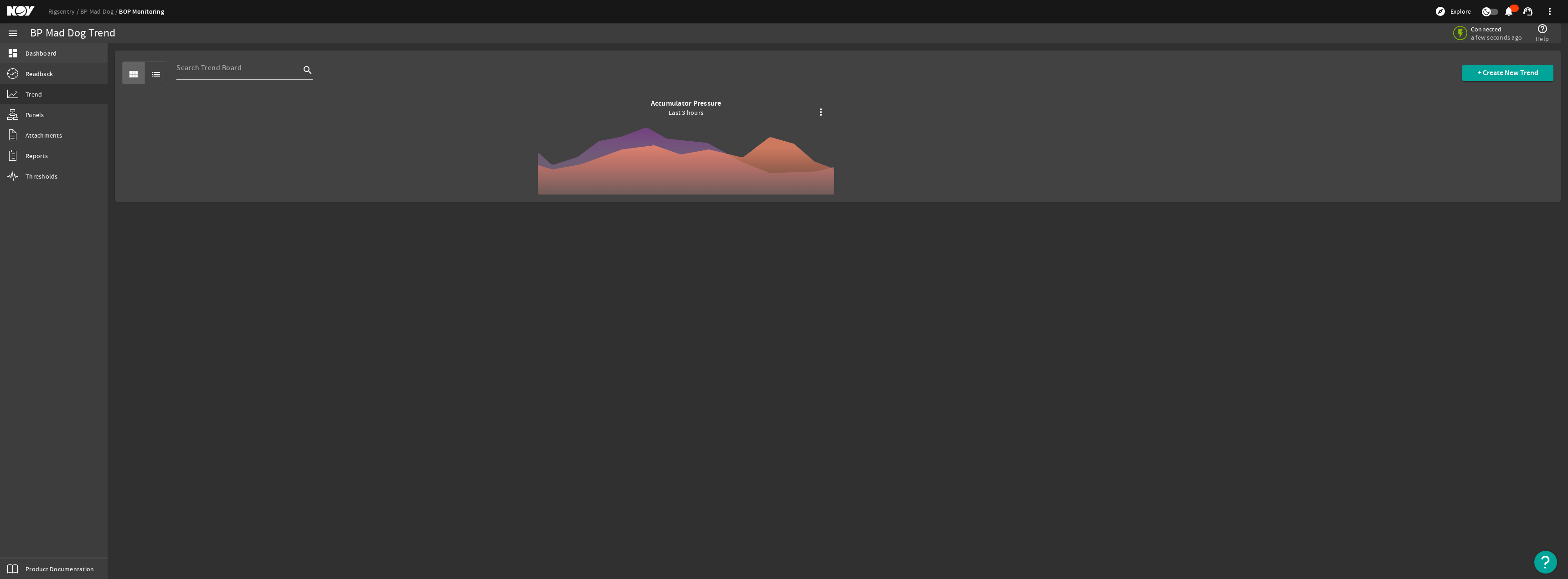
click at [52, 62] on link "dashboard Dashboard" at bounding box center [54, 53] width 108 height 20
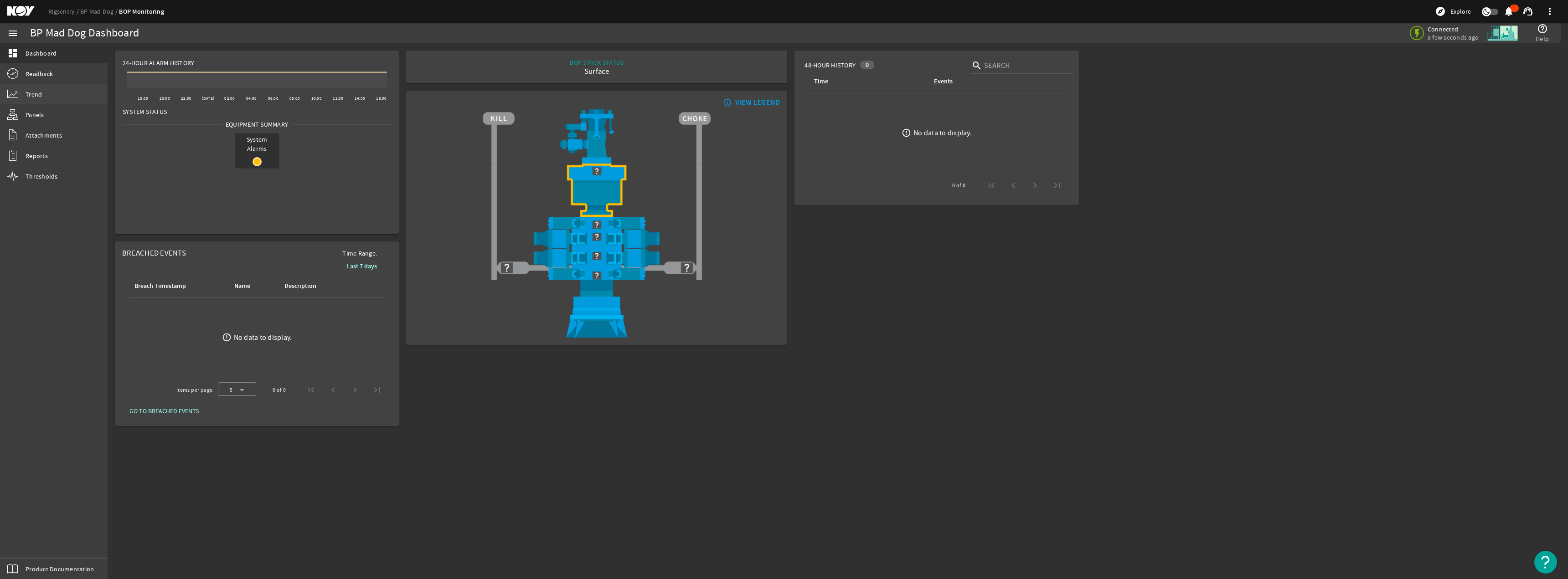
click at [41, 97] on span "Trend" at bounding box center [34, 94] width 16 height 9
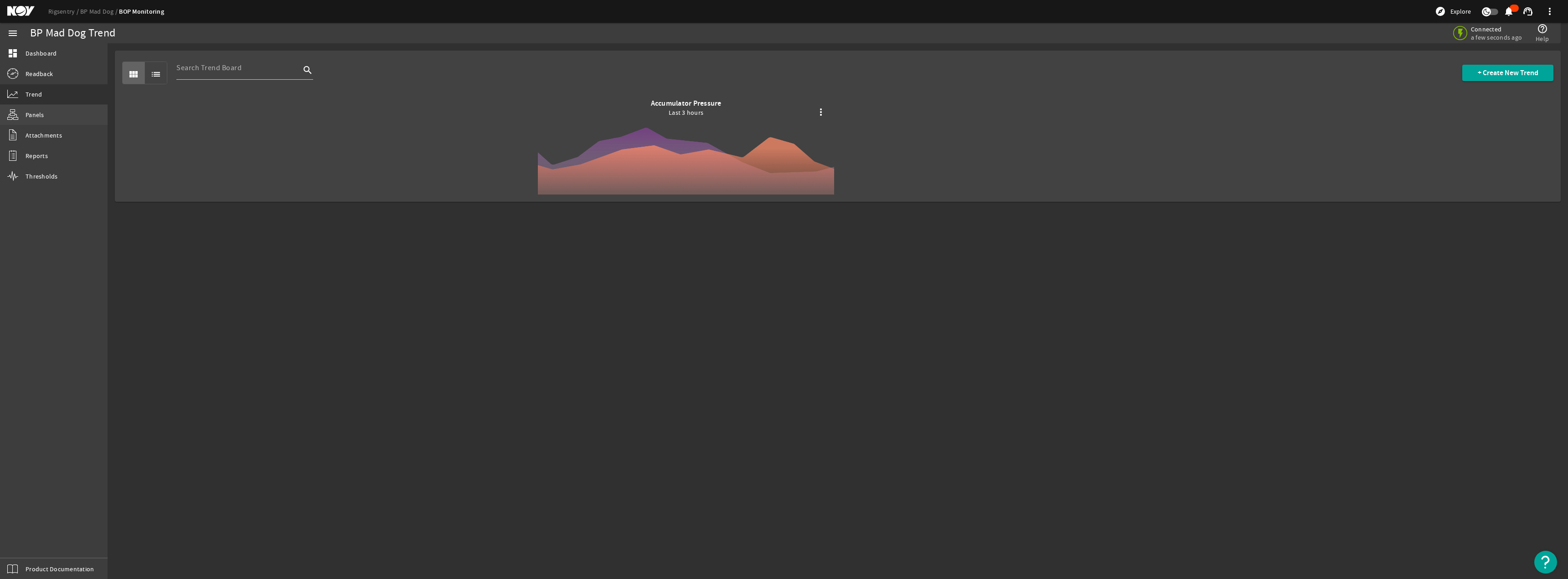
click at [49, 117] on link "Panels" at bounding box center [54, 115] width 108 height 20
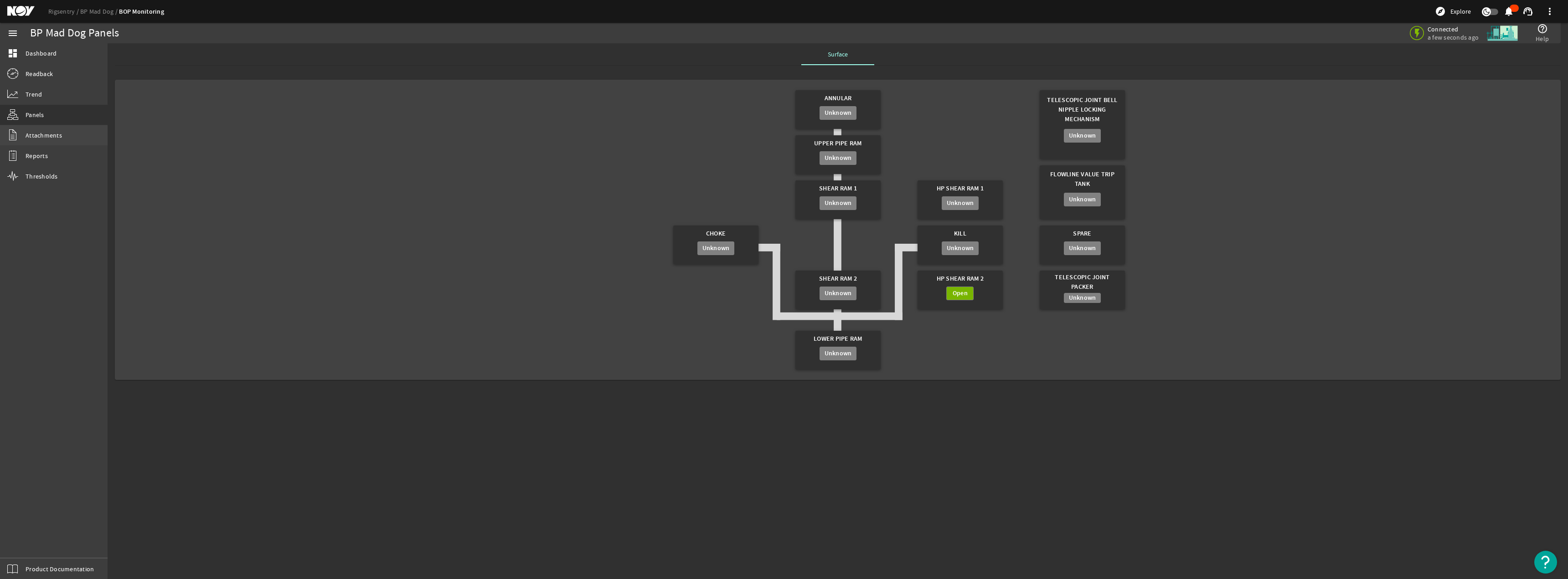
click at [56, 143] on link "Attachments" at bounding box center [54, 135] width 108 height 20
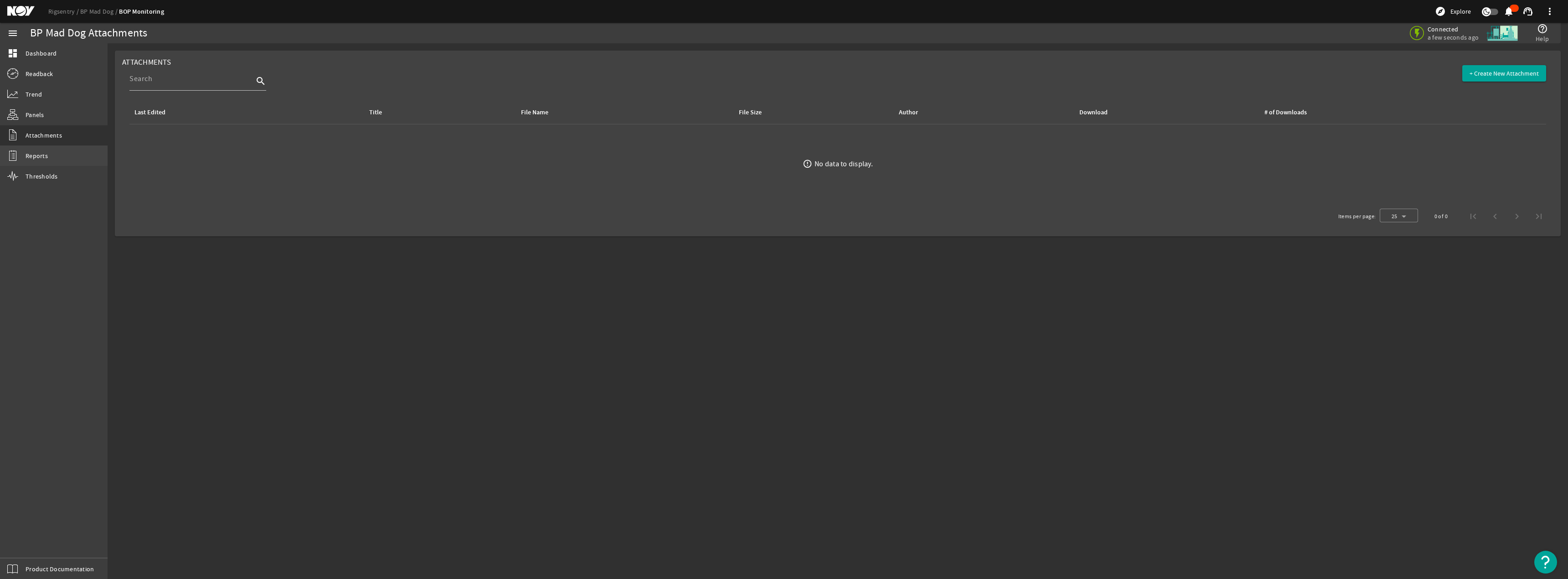
click at [32, 159] on span "Reports" at bounding box center [36, 155] width 23 height 9
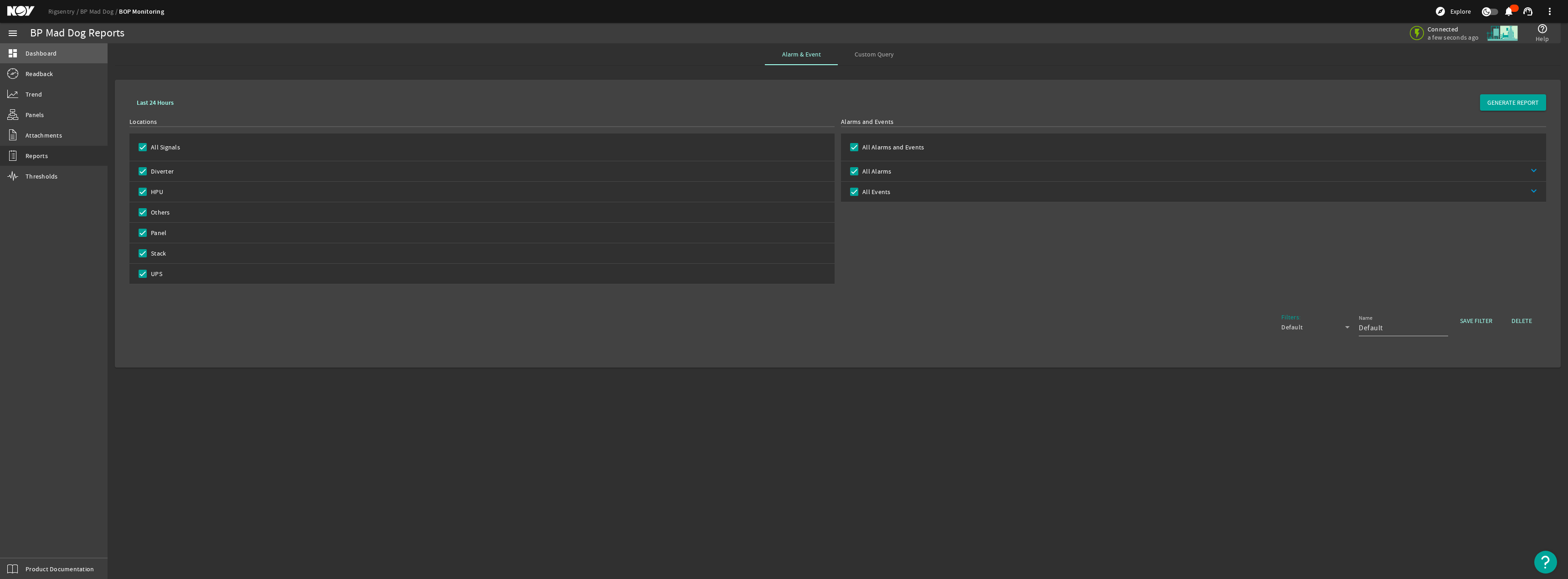
click at [36, 55] on span "Dashboard" at bounding box center [41, 53] width 31 height 9
